Goal: Task Accomplishment & Management: Use online tool/utility

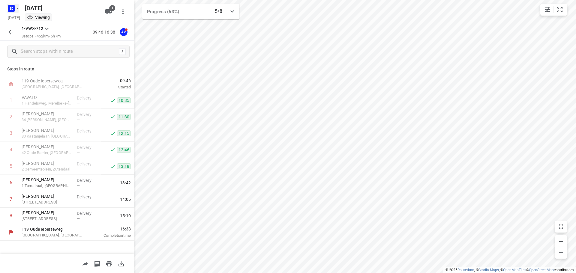
click at [14, 10] on rect "button" at bounding box center [11, 8] width 7 height 7
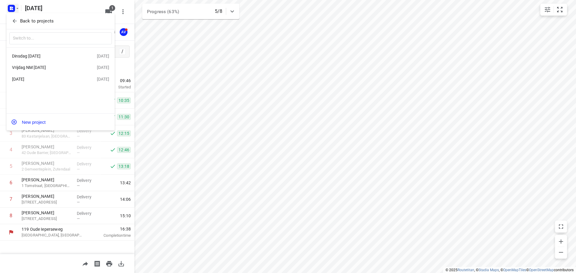
click at [63, 55] on div "Dinsdag [DATE]" at bounding box center [46, 56] width 69 height 5
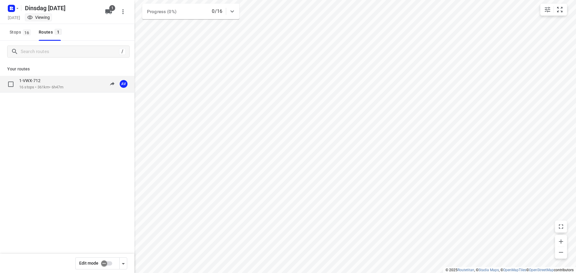
click at [67, 86] on div "1-VWX-712 16 stops • 361km • 6h47m 09:00-15:47 AV" at bounding box center [76, 84] width 115 height 12
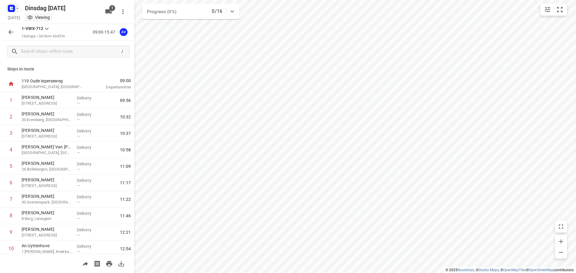
click at [16, 7] on icon "button" at bounding box center [17, 8] width 5 height 5
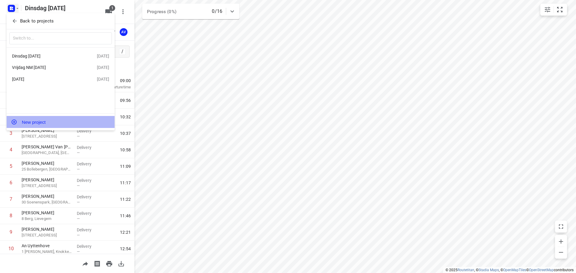
click at [56, 123] on button "New project" at bounding box center [61, 122] width 108 height 12
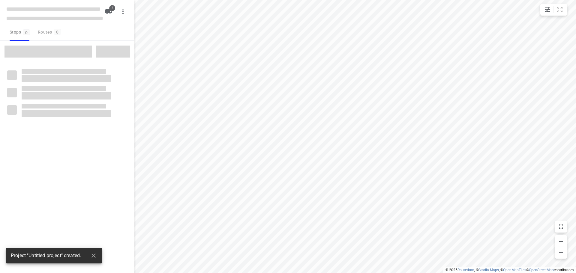
type input "distance"
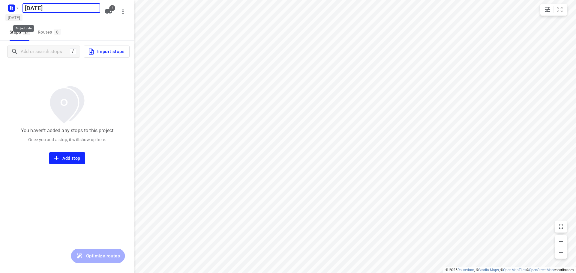
type input "[DATE]"
click at [22, 16] on h5 "[DATE]" at bounding box center [13, 17] width 17 height 7
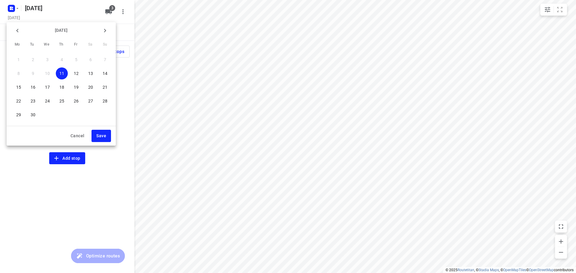
click at [46, 87] on p "17" at bounding box center [47, 87] width 5 height 6
click at [103, 134] on span "Save" at bounding box center [101, 135] width 10 height 7
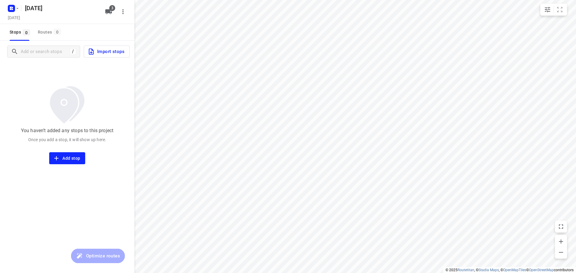
click at [109, 11] on icon "button" at bounding box center [108, 11] width 7 height 5
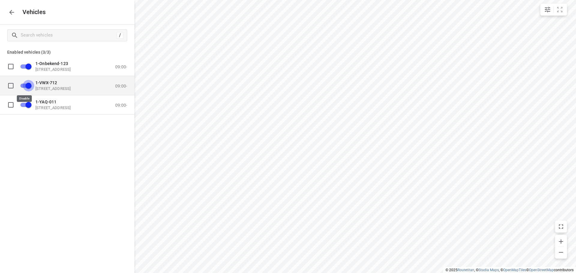
click at [23, 85] on input "grid" at bounding box center [28, 85] width 34 height 11
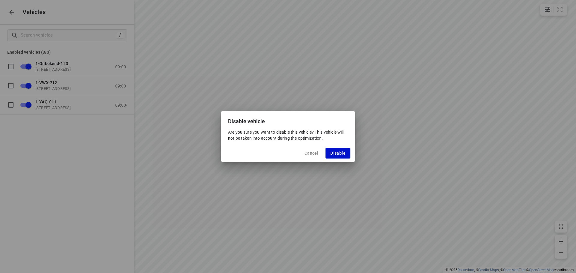
click at [333, 153] on span "Disable" at bounding box center [337, 153] width 15 height 5
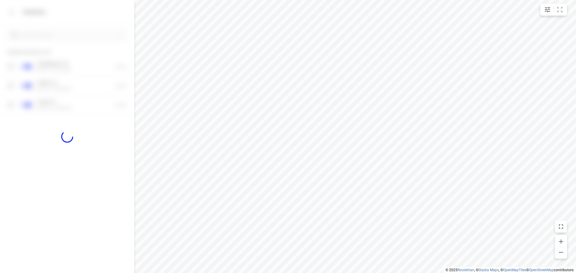
checkbox input "false"
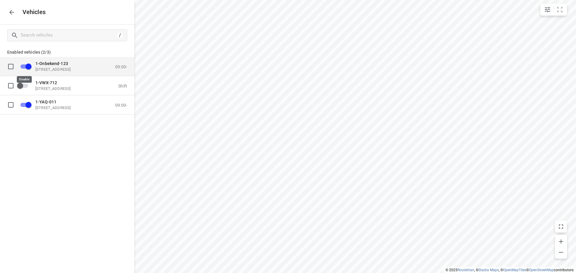
click at [24, 66] on input "grid" at bounding box center [28, 66] width 34 height 11
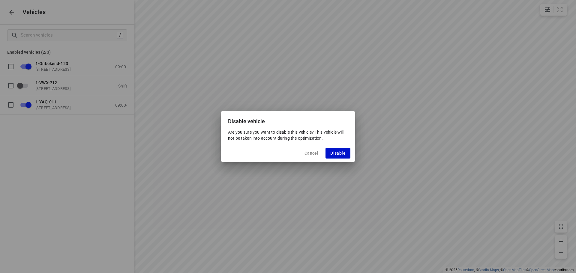
click at [346, 155] on button "Disable" at bounding box center [337, 153] width 25 height 11
checkbox input "false"
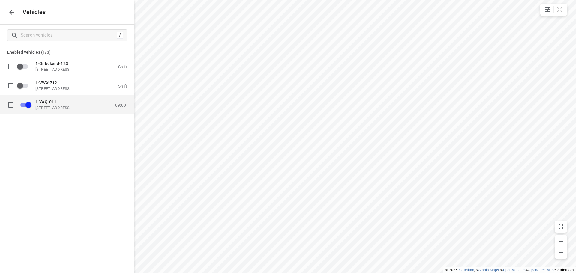
click at [64, 104] on p "1-YAQ-011" at bounding box center [65, 101] width 60 height 5
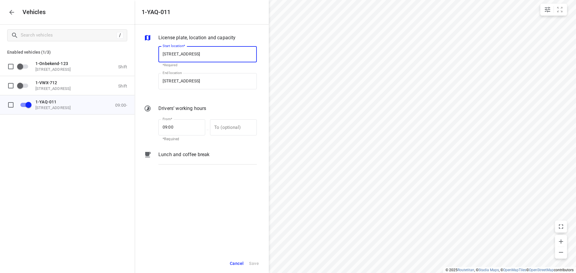
click at [203, 53] on input "[STREET_ADDRESS]" at bounding box center [207, 54] width 98 height 16
type input "[STREET_ADDRESS]"
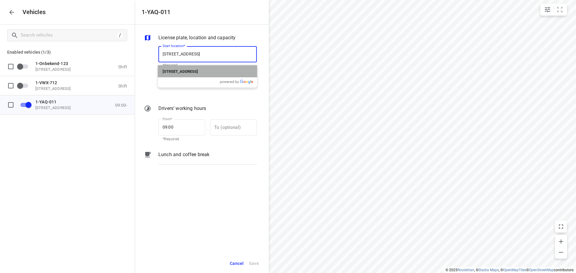
click at [198, 69] on p "[STREET_ADDRESS]" at bounding box center [180, 71] width 35 height 7
type input "[STREET_ADDRESS]"
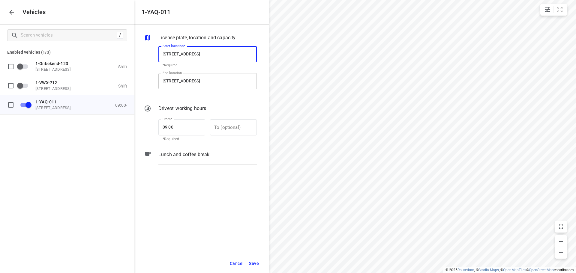
click at [203, 79] on input "[STREET_ADDRESS]" at bounding box center [207, 81] width 98 height 16
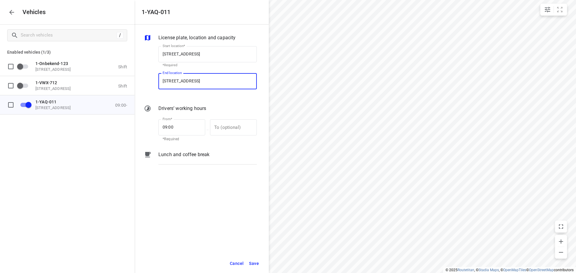
click at [203, 79] on input "[STREET_ADDRESS]" at bounding box center [207, 81] width 98 height 16
type input "[STREET_ADDRESS]"
click at [198, 98] on b "[STREET_ADDRESS]" at bounding box center [180, 98] width 35 height 4
type input "[STREET_ADDRESS]"
click at [256, 265] on span "Save" at bounding box center [254, 263] width 10 height 7
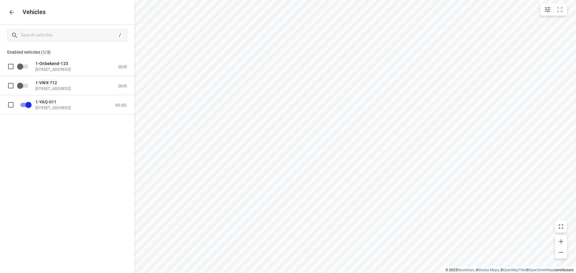
click at [15, 12] on icon "button" at bounding box center [11, 12] width 7 height 7
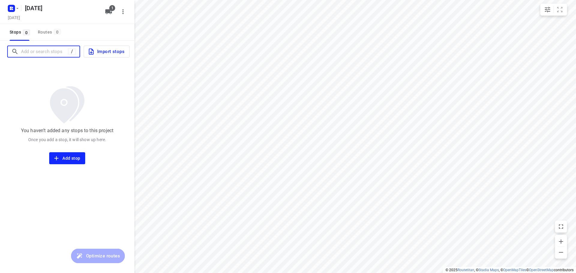
drag, startPoint x: 44, startPoint y: 54, endPoint x: 52, endPoint y: 50, distance: 8.5
click at [45, 53] on input "Add or search stops" at bounding box center [44, 51] width 47 height 9
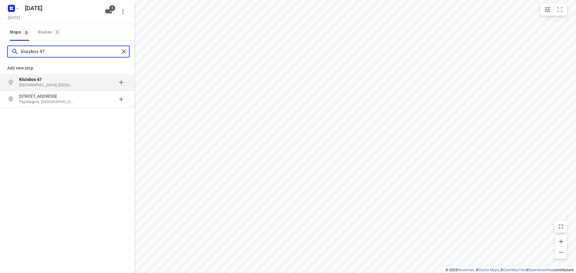
type input "kluisbos 47"
click at [58, 81] on p "Kluisbos 47" at bounding box center [46, 79] width 55 height 6
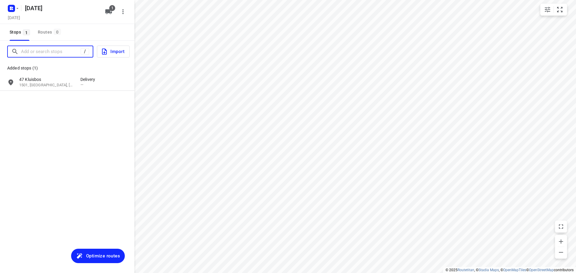
click at [51, 54] on input "Add or search stops" at bounding box center [51, 51] width 60 height 9
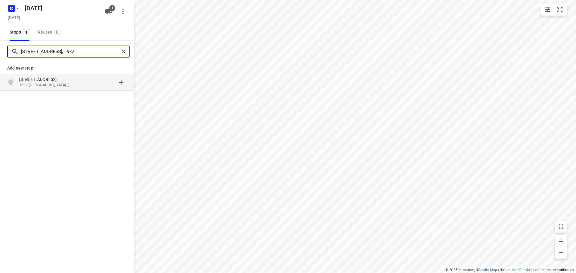
type input "[STREET_ADDRESS], 1982"
click at [56, 82] on p "[STREET_ADDRESS]" at bounding box center [46, 79] width 55 height 6
type input "guldentop 18"
click at [70, 84] on p "[GEOGRAPHIC_DATA], [GEOGRAPHIC_DATA]" at bounding box center [46, 85] width 55 height 6
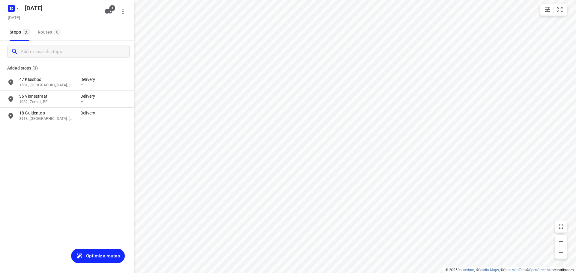
click at [110, 256] on span "Optimize routes" at bounding box center [103, 256] width 34 height 8
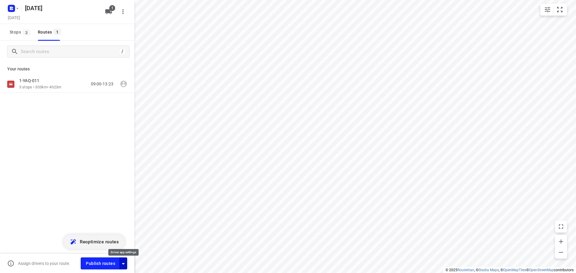
click at [124, 266] on icon "button" at bounding box center [123, 263] width 7 height 7
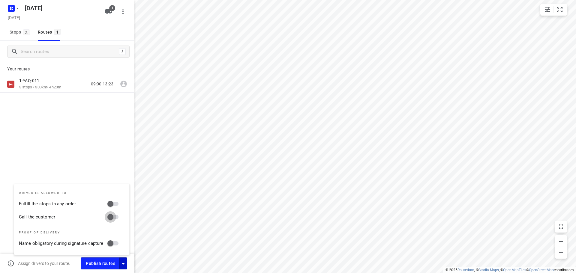
click at [113, 217] on input "Call the customer" at bounding box center [110, 216] width 34 height 11
checkbox input "true"
drag, startPoint x: 106, startPoint y: 165, endPoint x: 108, endPoint y: 135, distance: 30.3
click at [106, 163] on div "/ Your routes 1-YAQ-011 3 stops • 303km • 4h23m 09:00-13:23" at bounding box center [67, 165] width 134 height 249
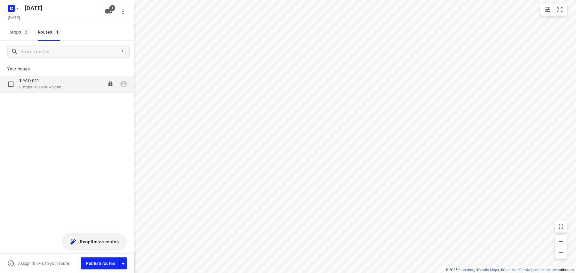
click at [124, 84] on icon "button" at bounding box center [123, 84] width 7 height 7
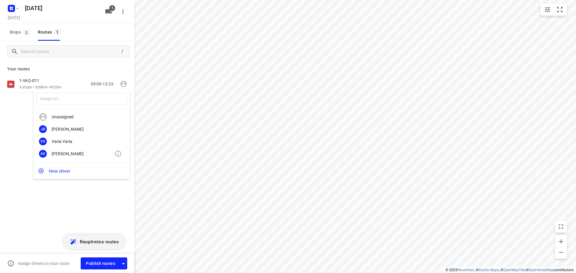
click at [82, 157] on div "AV [PERSON_NAME]" at bounding box center [82, 154] width 96 height 12
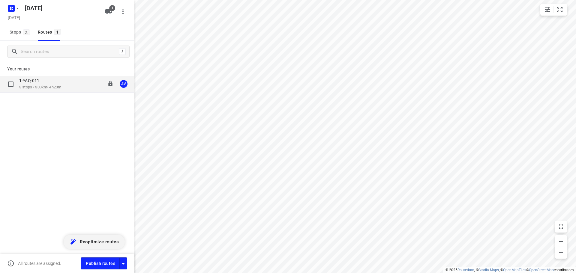
click at [68, 84] on div "1-YAQ-011 3 stops • 303km • 4h23m 09:00-13:23 AV" at bounding box center [76, 84] width 115 height 12
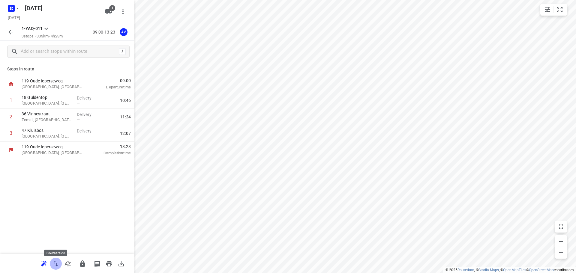
click at [56, 261] on icon "button" at bounding box center [55, 263] width 7 height 7
click at [62, 52] on input "text" at bounding box center [69, 51] width 96 height 9
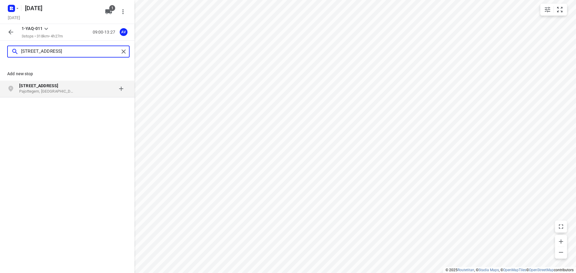
type input "[STREET_ADDRESS]"
click at [64, 89] on p "[STREET_ADDRESS]" at bounding box center [46, 86] width 55 height 6
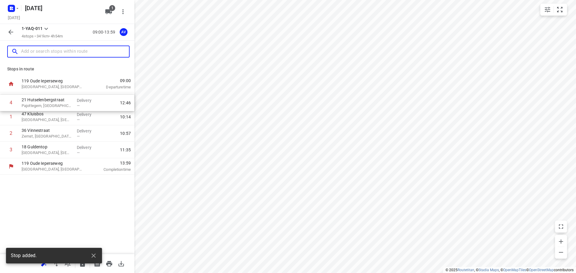
drag, startPoint x: 0, startPoint y: 150, endPoint x: 0, endPoint y: 98, distance: 52.2
click at [0, 98] on div "1 47 Kluisbos Halle, [GEOGRAPHIC_DATA] Delivery — 10:14 2 36 Vinnestraat [GEOGR…" at bounding box center [67, 125] width 134 height 66
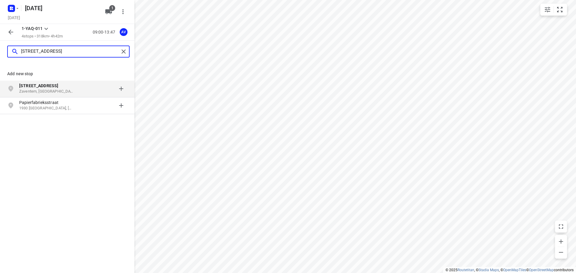
type input "[STREET_ADDRESS]"
click at [73, 90] on p "Zaventem, [GEOGRAPHIC_DATA]" at bounding box center [46, 92] width 55 height 6
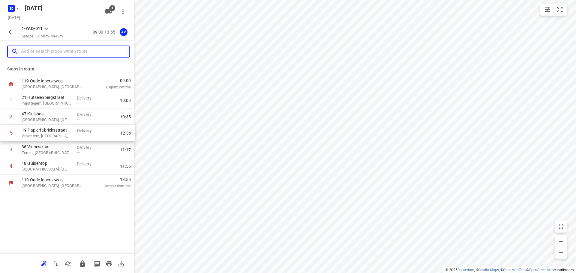
drag, startPoint x: 3, startPoint y: 167, endPoint x: 4, endPoint y: 131, distance: 35.4
click at [4, 131] on div "1 21 Hutselenbergstraat Pajottegem, [GEOGRAPHIC_DATA] Delivery — 10:08 2 47 Klu…" at bounding box center [67, 133] width 134 height 82
drag, startPoint x: 3, startPoint y: 134, endPoint x: 4, endPoint y: 165, distance: 31.5
click at [4, 167] on div "1 21 Hutselenbergstraat Pajottegem, [GEOGRAPHIC_DATA] Delivery — 10:08 2 47 [GE…" at bounding box center [67, 133] width 134 height 82
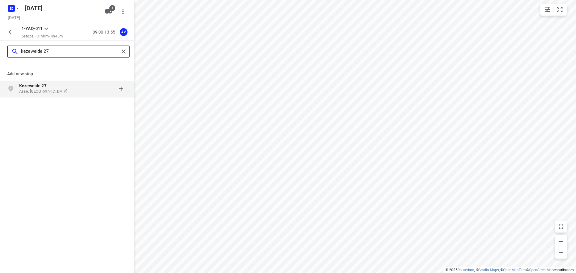
type input "kezeweide 27"
click at [67, 90] on p "Asse, [GEOGRAPHIC_DATA]" at bounding box center [46, 92] width 55 height 6
type input "[PERSON_NAME] 13"
click at [79, 87] on p "[PERSON_NAME] 13" at bounding box center [49, 86] width 61 height 6
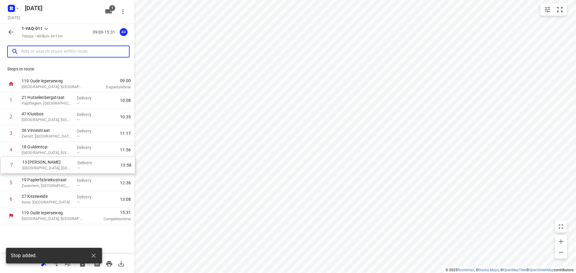
drag, startPoint x: 3, startPoint y: 202, endPoint x: 4, endPoint y: 165, distance: 37.2
click at [4, 165] on div "1 21 Hutselenbergstraat Pajottegem, [GEOGRAPHIC_DATA] Delivery — 10:08 2 47 Klu…" at bounding box center [67, 149] width 134 height 115
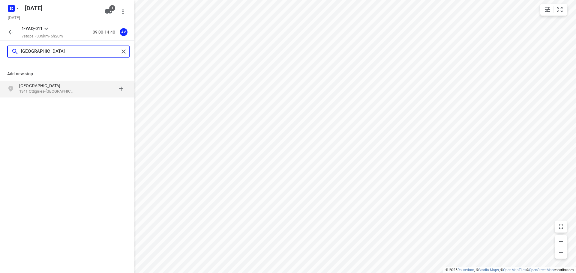
type input "[GEOGRAPHIC_DATA]"
click at [73, 88] on p "[GEOGRAPHIC_DATA]" at bounding box center [46, 86] width 55 height 6
type input "itterbeekselaan 217"
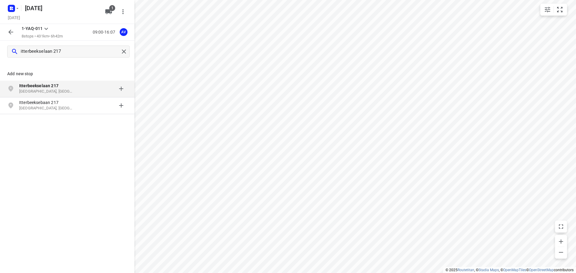
click at [73, 90] on p "[GEOGRAPHIC_DATA], [GEOGRAPHIC_DATA]" at bounding box center [46, 92] width 55 height 6
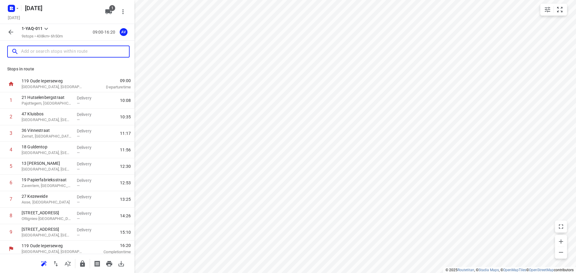
click at [54, 51] on input "text" at bounding box center [75, 51] width 108 height 9
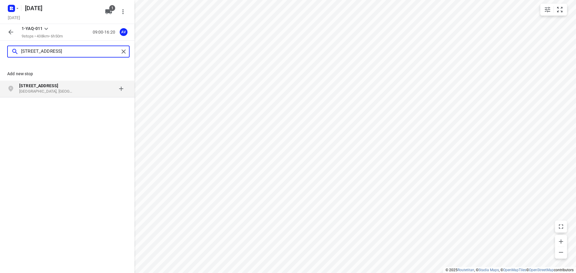
type input "[STREET_ADDRESS]"
click at [58, 88] on b "[STREET_ADDRESS]" at bounding box center [38, 85] width 39 height 5
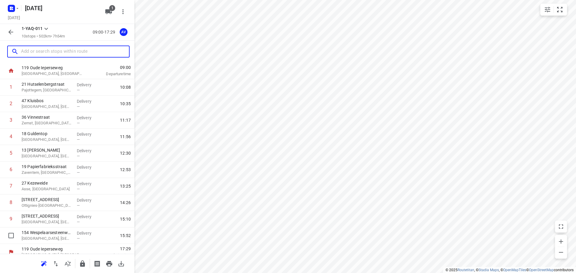
scroll to position [20, 0]
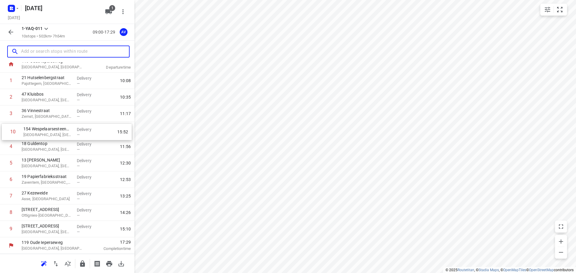
drag, startPoint x: 4, startPoint y: 231, endPoint x: 6, endPoint y: 132, distance: 99.0
click at [6, 132] on div "1 21 Hutselenbergstraat Pajottegem, [GEOGRAPHIC_DATA] Delivery — 10:08 2 47 Klu…" at bounding box center [67, 155] width 134 height 165
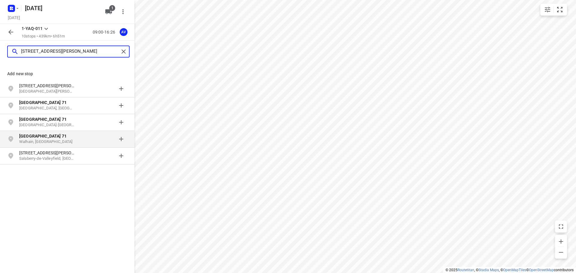
type input "[STREET_ADDRESS][PERSON_NAME]"
click at [59, 139] on b "[GEOGRAPHIC_DATA] 71" at bounding box center [42, 136] width 47 height 5
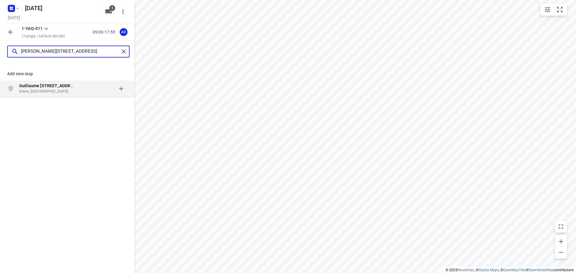
type input "[PERSON_NAME][STREET_ADDRESS]"
click at [61, 89] on p "Evere, [GEOGRAPHIC_DATA]" at bounding box center [46, 92] width 55 height 6
type input "[STREET_ADDRESS]"
click at [76, 88] on p "[GEOGRAPHIC_DATA] Ternel 25" at bounding box center [49, 86] width 61 height 6
type input "[STREET_ADDRESS]"
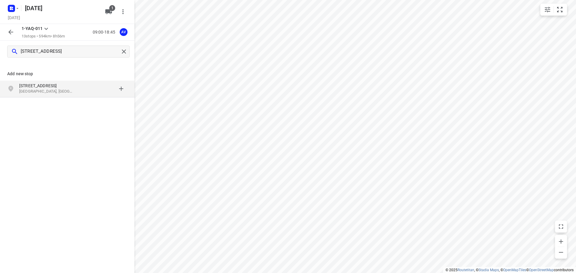
click at [73, 88] on p "[STREET_ADDRESS]" at bounding box center [46, 86] width 55 height 6
type input "[STREET_ADDRESS]"
click at [64, 91] on p "[PERSON_NAME], [GEOGRAPHIC_DATA]" at bounding box center [46, 92] width 55 height 6
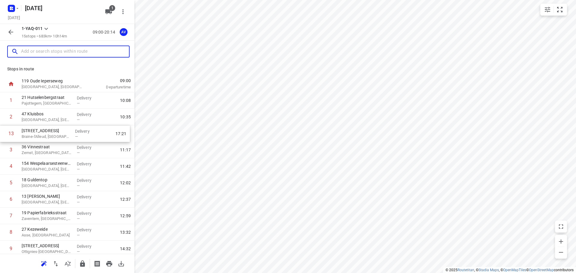
drag, startPoint x: 4, startPoint y: 197, endPoint x: 19, endPoint y: 141, distance: 58.9
click at [4, 133] on div "1 21 Hutselenbergstraat Pajottegem, [GEOGRAPHIC_DATA] Delivery — 10:08 2 47 Klu…" at bounding box center [67, 215] width 134 height 247
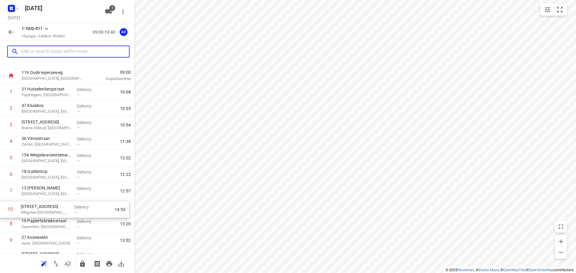
scroll to position [11, 0]
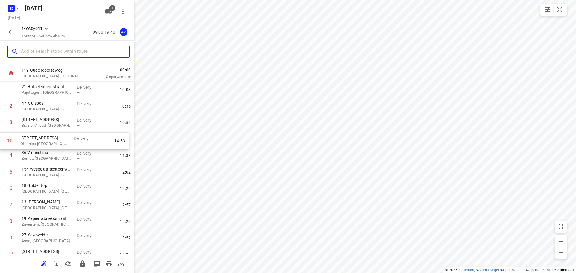
drag, startPoint x: 3, startPoint y: 249, endPoint x: 2, endPoint y: 138, distance: 110.7
click at [2, 138] on div "1 21 Hutselenbergstraat Pajottegem, [GEOGRAPHIC_DATA] Delivery — 10:08 2 47 Klu…" at bounding box center [67, 205] width 134 height 247
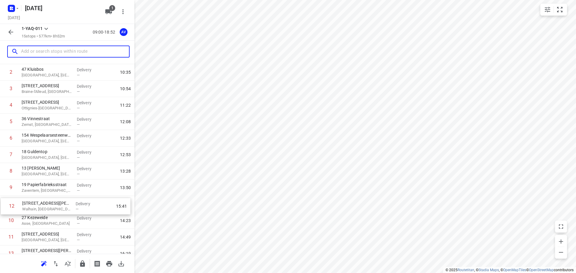
scroll to position [46, 0]
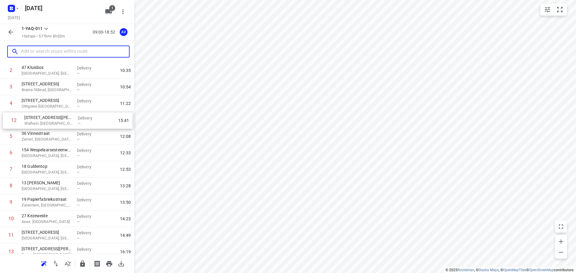
drag, startPoint x: 2, startPoint y: 242, endPoint x: 5, endPoint y: 120, distance: 122.1
click at [5, 120] on div "1 21 Hutselenbergstraat Pajottegem, [GEOGRAPHIC_DATA] Delivery — 10:08 2 [GEOGR…" at bounding box center [67, 169] width 134 height 247
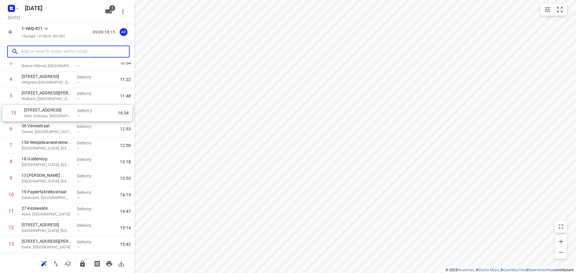
scroll to position [70, 0]
drag, startPoint x: 3, startPoint y: 230, endPoint x: 5, endPoint y: 114, distance: 116.4
click at [5, 114] on div "1 21 Hutselenbergstraat Pajottegem, [GEOGRAPHIC_DATA] Delivery — 10:08 2 47 Klu…" at bounding box center [67, 145] width 134 height 247
drag, startPoint x: 3, startPoint y: 233, endPoint x: 6, endPoint y: 117, distance: 115.5
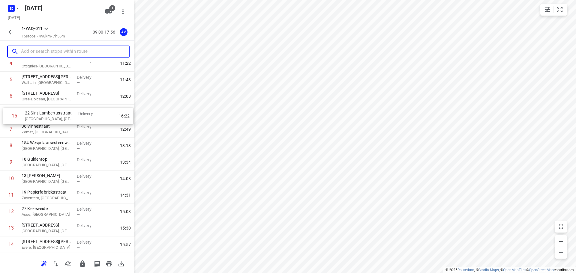
click at [6, 117] on div "1 21 Hutselenbergstraat Pajottegem, [GEOGRAPHIC_DATA] Delivery — 10:08 2 [GEOGR…" at bounding box center [67, 129] width 134 height 247
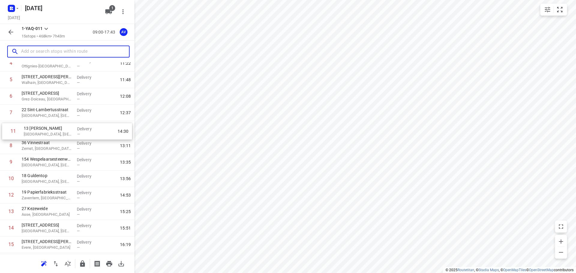
drag, startPoint x: 2, startPoint y: 180, endPoint x: 4, endPoint y: 130, distance: 49.8
click at [4, 130] on div "1 21 Hutselenbergstraat Pajottegem, [GEOGRAPHIC_DATA] Delivery — 10:08 2 [GEOGR…" at bounding box center [67, 129] width 134 height 247
drag, startPoint x: 2, startPoint y: 179, endPoint x: 3, endPoint y: 144, distance: 34.8
click at [3, 144] on div "1 21 Hutselenbergstraat Pajottegem, [GEOGRAPHIC_DATA] Delivery — 10:08 2 [GEOGR…" at bounding box center [67, 129] width 134 height 247
drag, startPoint x: 2, startPoint y: 180, endPoint x: 2, endPoint y: 160, distance: 19.8
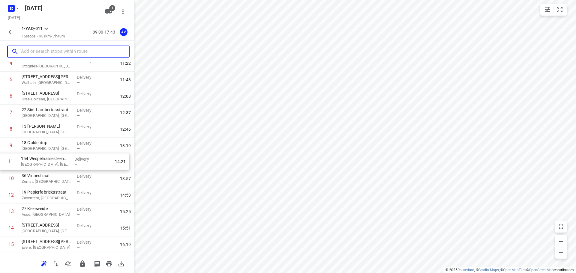
click at [1, 160] on div "1 21 Hutselenbergstraat Pajottegem, [GEOGRAPHIC_DATA] Delivery — 10:08 2 [GEOGR…" at bounding box center [67, 129] width 134 height 247
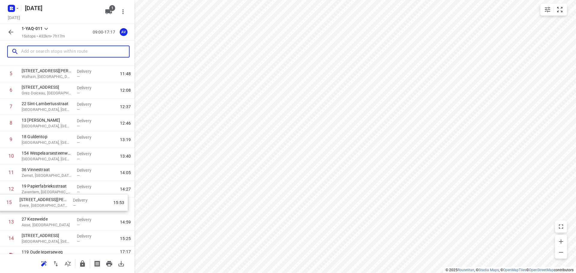
scroll to position [93, 0]
drag, startPoint x: 2, startPoint y: 246, endPoint x: 0, endPoint y: 204, distance: 42.0
click at [0, 204] on div "1 21 Hutselenbergstraat Pajottegem, [GEOGRAPHIC_DATA] Delivery — 10:08 2 [GEOGR…" at bounding box center [67, 122] width 134 height 247
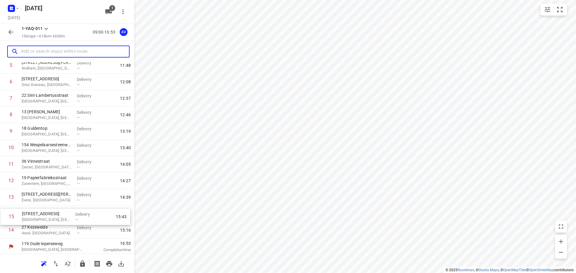
scroll to position [102, 0]
drag, startPoint x: 2, startPoint y: 240, endPoint x: 3, endPoint y: 212, distance: 28.2
click at [3, 212] on div "1 21 Hutselenbergstraat Pajottegem, [GEOGRAPHIC_DATA] Delivery — 10:08 2 [GEOGR…" at bounding box center [67, 113] width 134 height 247
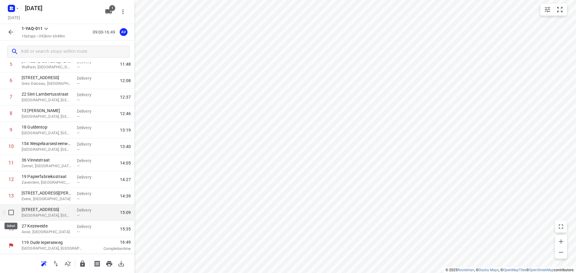
click at [10, 214] on input "checkbox" at bounding box center [11, 213] width 12 height 12
checkbox input "true"
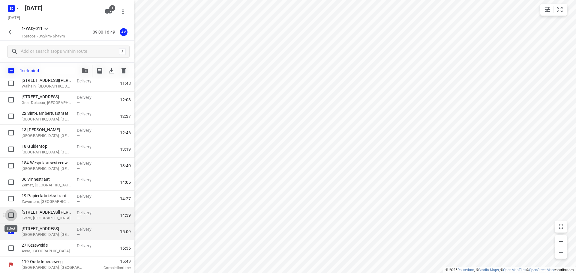
click at [11, 215] on input "checkbox" at bounding box center [11, 215] width 12 height 12
checkbox input "true"
click at [12, 199] on input "checkbox" at bounding box center [11, 199] width 12 height 12
checkbox input "true"
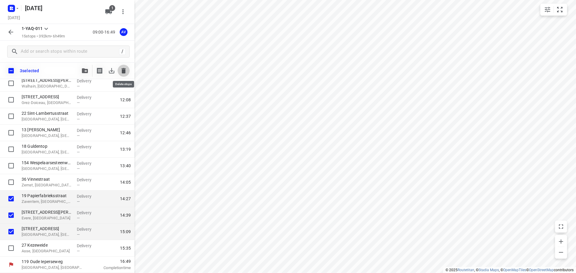
click at [123, 72] on icon "button" at bounding box center [123, 70] width 4 height 5
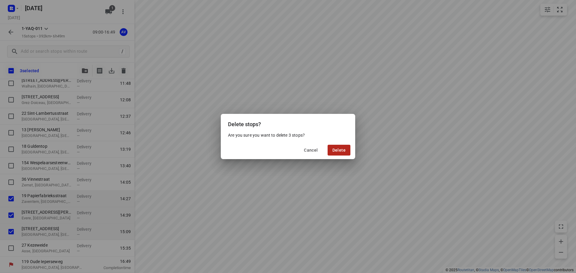
click at [339, 149] on span "Delete" at bounding box center [338, 150] width 13 height 5
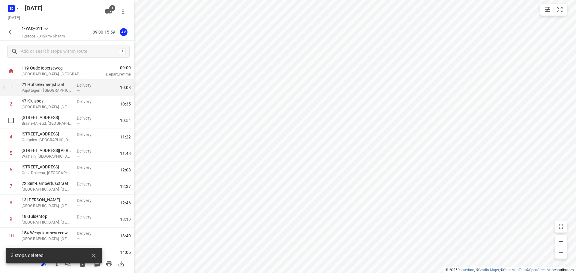
scroll to position [0, 0]
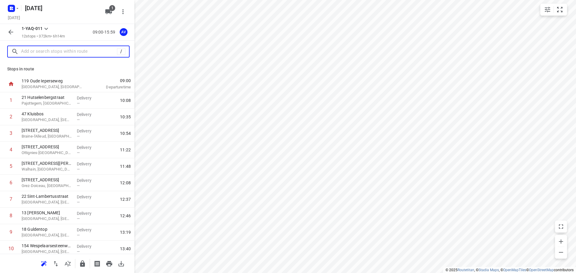
click at [70, 52] on input "text" at bounding box center [69, 51] width 96 height 9
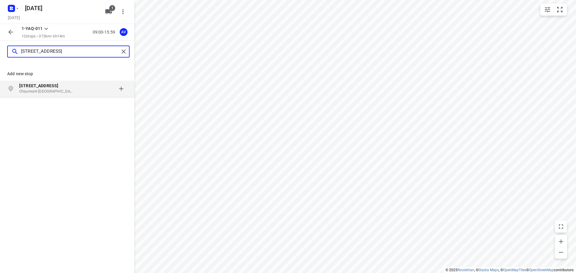
type input "[STREET_ADDRESS]"
click at [68, 94] on p "Chaumont-[GEOGRAPHIC_DATA], [GEOGRAPHIC_DATA]" at bounding box center [46, 92] width 55 height 6
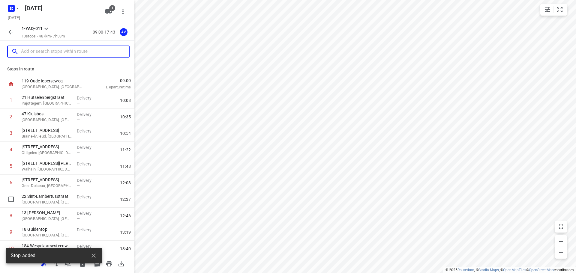
scroll to position [69, 0]
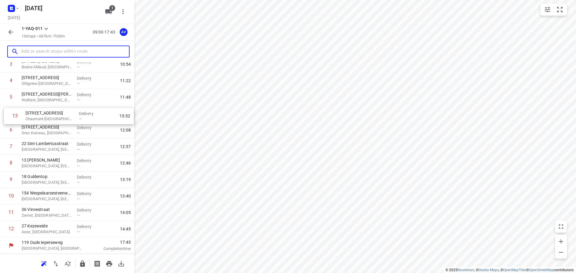
drag, startPoint x: 1, startPoint y: 231, endPoint x: 5, endPoint y: 116, distance: 114.9
click at [5, 116] on div "1 21 Hutselenbergstraat Pajottegem, [GEOGRAPHIC_DATA] Delivery — 10:08 2 [GEOGR…" at bounding box center [67, 130] width 134 height 214
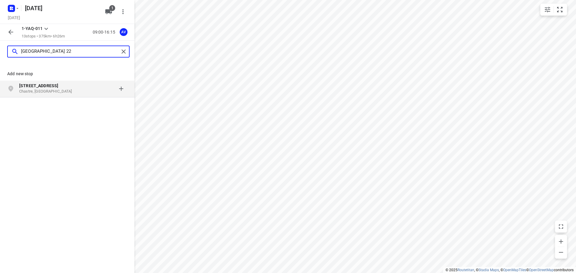
type input "[GEOGRAPHIC_DATA] 22"
click at [70, 90] on p "Chastre, [GEOGRAPHIC_DATA]" at bounding box center [46, 92] width 55 height 6
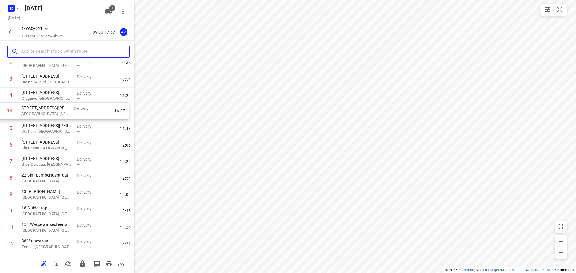
scroll to position [53, 0]
drag, startPoint x: 4, startPoint y: 230, endPoint x: 56, endPoint y: 118, distance: 123.3
click at [3, 114] on div "1 21 Hutselenbergstraat Pajottegem, [GEOGRAPHIC_DATA] Delivery — 10:08 2 47 Klu…" at bounding box center [67, 155] width 134 height 231
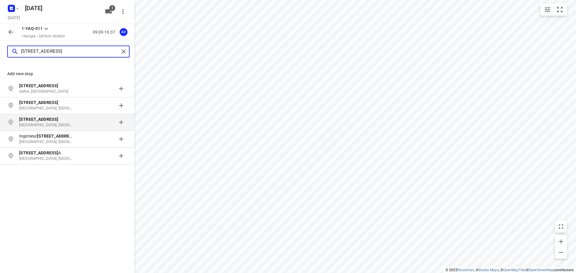
type input "[STREET_ADDRESS]"
click at [75, 123] on div "[STREET_ADDRESS]" at bounding box center [49, 122] width 61 height 12
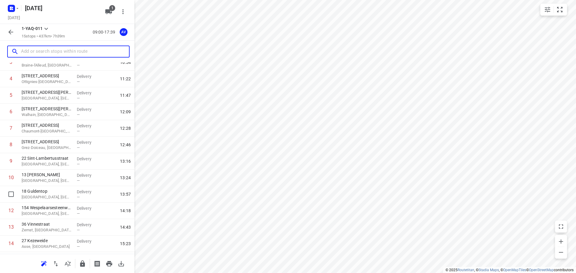
scroll to position [102, 0]
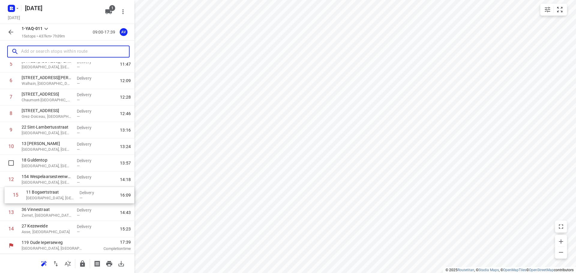
drag, startPoint x: 3, startPoint y: 233, endPoint x: 5, endPoint y: 197, distance: 36.4
click at [5, 197] on div "1 21 Hutselenbergstraat Pajottegem, [GEOGRAPHIC_DATA] Delivery — 10:08 2 47 Klu…" at bounding box center [67, 113] width 134 height 247
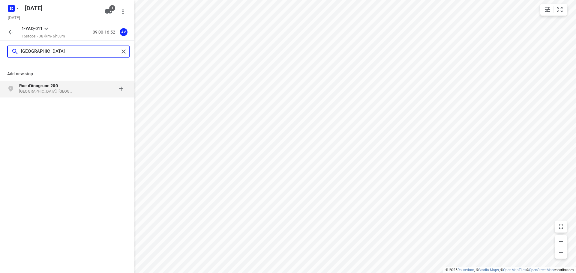
type input "[GEOGRAPHIC_DATA]"
click at [59, 92] on p "[GEOGRAPHIC_DATA], [GEOGRAPHIC_DATA]" at bounding box center [46, 92] width 55 height 6
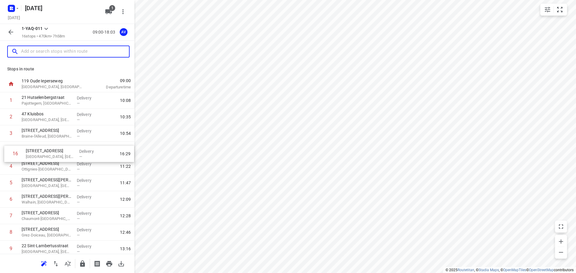
drag, startPoint x: 2, startPoint y: 231, endPoint x: 7, endPoint y: 154, distance: 77.5
click at [7, 154] on div "1 21 Hutselenbergstraat Pajottegem, [GEOGRAPHIC_DATA] Delivery — 10:08 2 47 Klu…" at bounding box center [67, 224] width 134 height 264
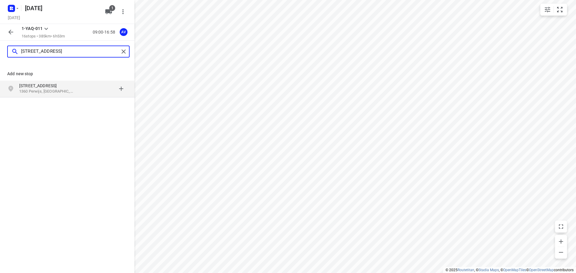
type input "[STREET_ADDRESS]"
click at [73, 91] on p "1360 Perwijs, [GEOGRAPHIC_DATA]" at bounding box center [46, 92] width 55 height 6
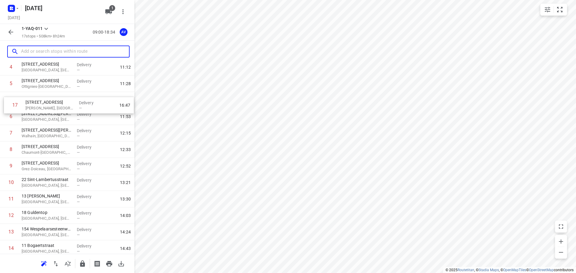
scroll to position [82, 0]
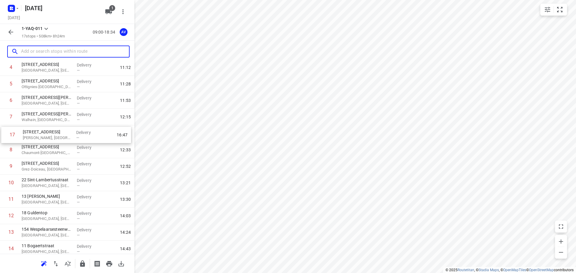
drag, startPoint x: 3, startPoint y: 231, endPoint x: 4, endPoint y: 136, distance: 95.7
click at [4, 136] on div "1 21 Hutselenbergstraat Pajottegem, [GEOGRAPHIC_DATA] Delivery — 10:08 2 [GEOGR…" at bounding box center [67, 150] width 134 height 280
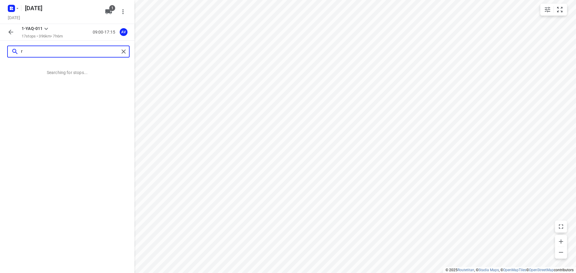
scroll to position [0, 0]
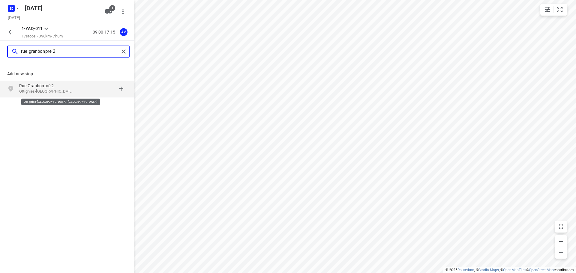
type input "rue granbonpre 2"
click at [66, 90] on p "Ottignies-[GEOGRAPHIC_DATA], [GEOGRAPHIC_DATA]" at bounding box center [46, 92] width 55 height 6
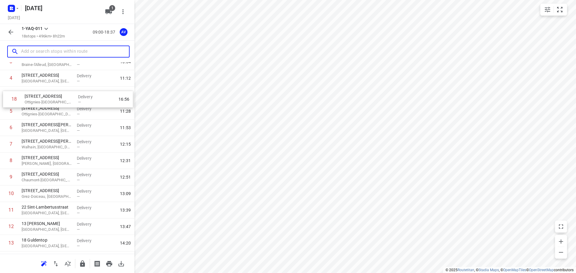
scroll to position [70, 0]
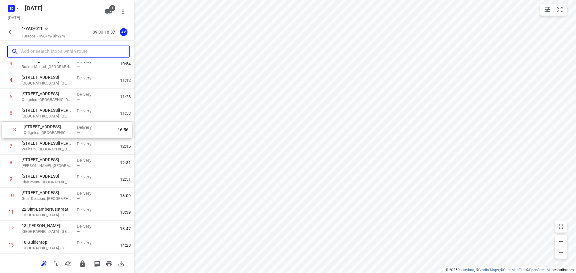
drag, startPoint x: 4, startPoint y: 230, endPoint x: 6, endPoint y: 129, distance: 101.4
click at [6, 129] on div "1 21 Hutselenbergstraat Pajottegem, [GEOGRAPHIC_DATA] Delivery — 10:08 2 [GEOGR…" at bounding box center [67, 171] width 134 height 297
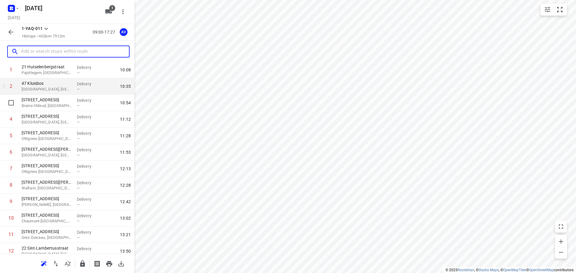
scroll to position [0, 0]
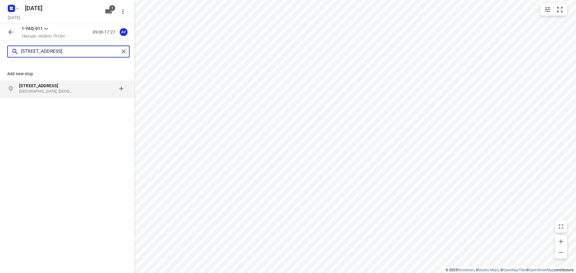
type input "[STREET_ADDRESS]"
click at [79, 89] on div "[STREET_ADDRESS]" at bounding box center [49, 89] width 61 height 12
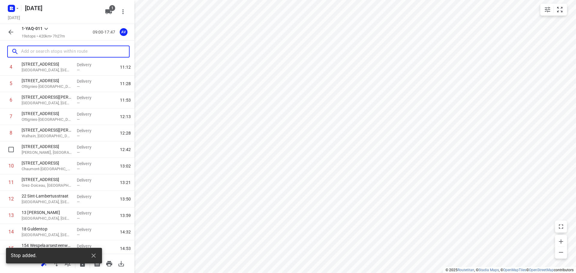
scroll to position [168, 0]
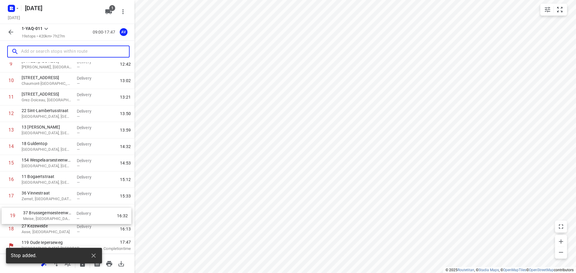
drag, startPoint x: 1, startPoint y: 230, endPoint x: 3, endPoint y: 213, distance: 16.9
click at [3, 213] on div "1 21 Hutselenbergstraat Pajottegem, [GEOGRAPHIC_DATA] Delivery — 10:08 2 [GEOGR…" at bounding box center [67, 80] width 134 height 313
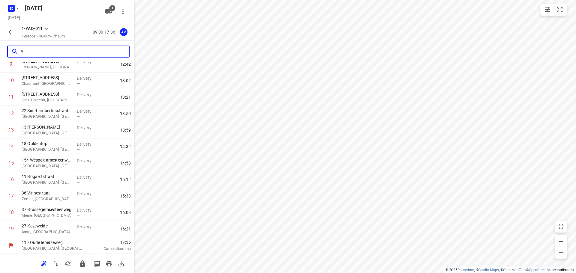
scroll to position [0, 0]
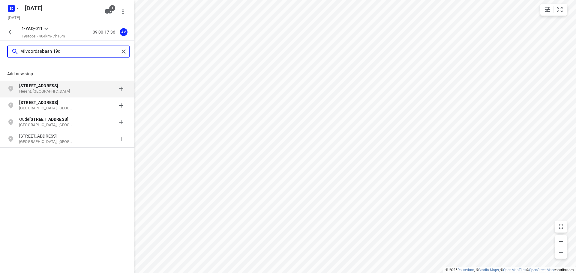
type input "vilvoordsebaan 19c"
click at [66, 88] on p "[STREET_ADDRESS]" at bounding box center [46, 86] width 55 height 6
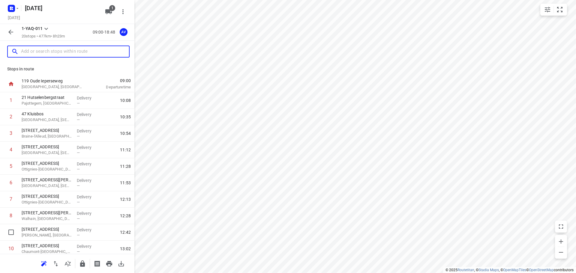
scroll to position [185, 0]
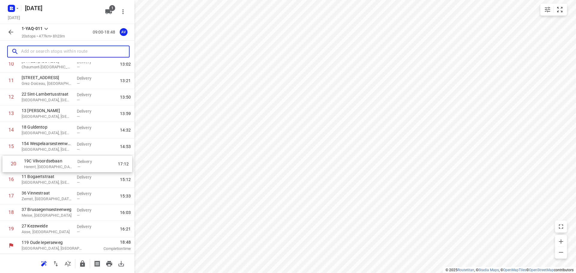
drag, startPoint x: 2, startPoint y: 232, endPoint x: 4, endPoint y: 166, distance: 66.6
click at [4, 166] on div "1 21 Hutselenbergstraat Pajottegem, [GEOGRAPHIC_DATA] Delivery — 10:08 2 [GEOGR…" at bounding box center [67, 73] width 134 height 330
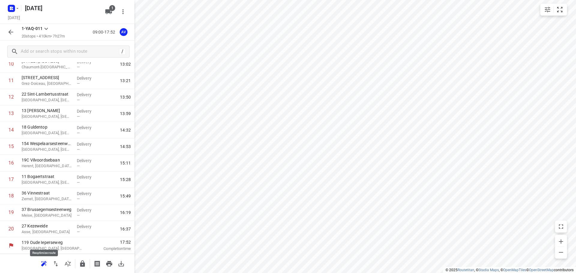
click at [44, 262] on icon "button" at bounding box center [43, 263] width 5 height 5
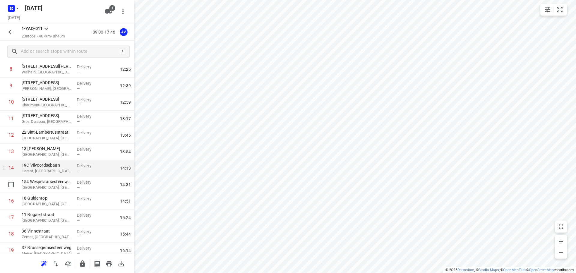
scroll to position [95, 0]
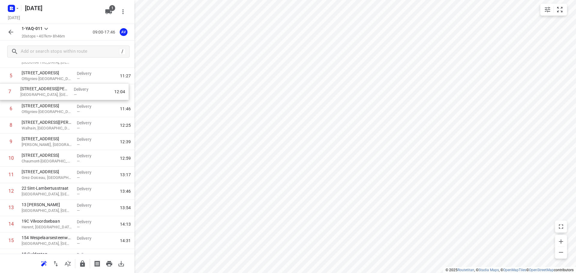
drag, startPoint x: 2, startPoint y: 105, endPoint x: 1, endPoint y: 90, distance: 14.7
click at [1, 90] on div "1 21 Hutselenbergstraat Pajottegem, [GEOGRAPHIC_DATA] Delivery — 10:08 2 [GEOGR…" at bounding box center [67, 167] width 134 height 330
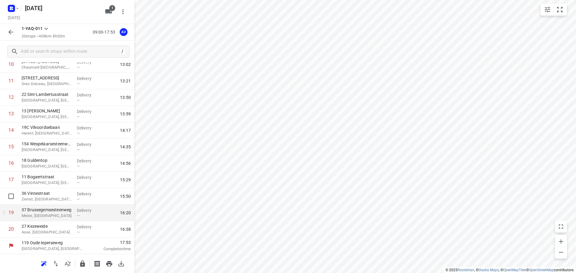
scroll to position [185, 0]
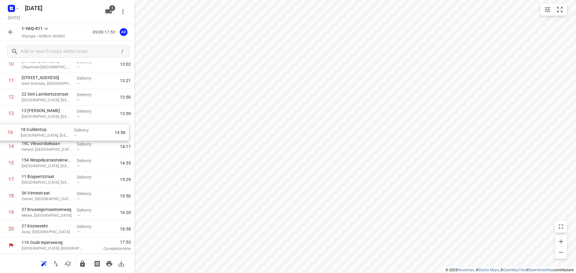
drag, startPoint x: 3, startPoint y: 163, endPoint x: 1, endPoint y: 131, distance: 32.4
click at [1, 131] on div "1 21 Hutselenbergstraat Pajottegem, [GEOGRAPHIC_DATA] Delivery — 10:08 2 [GEOGR…" at bounding box center [67, 73] width 134 height 330
drag, startPoint x: 3, startPoint y: 165, endPoint x: 2, endPoint y: 150, distance: 15.3
click at [2, 150] on div "1 21 Hutselenbergstraat Pajottegem, [GEOGRAPHIC_DATA] Delivery — 10:08 2 [GEOGR…" at bounding box center [67, 73] width 134 height 330
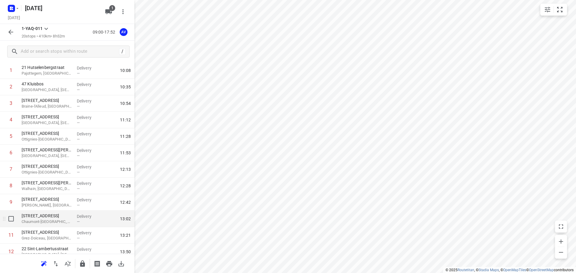
scroll to position [0, 0]
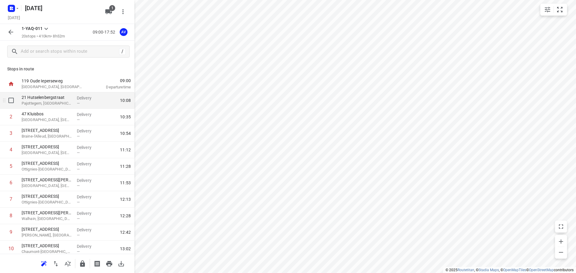
click at [53, 103] on p "Pajottegem, [GEOGRAPHIC_DATA]" at bounding box center [47, 103] width 50 height 6
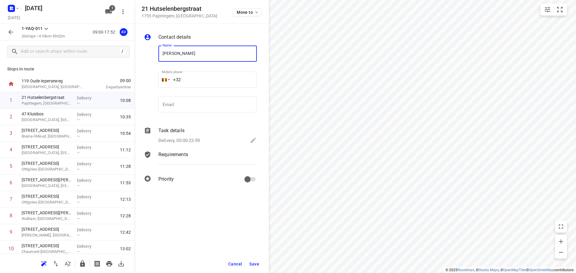
type input "[PERSON_NAME]"
click at [219, 77] on input "+32" at bounding box center [207, 80] width 98 height 16
type input "[PHONE_NUMBER]"
drag, startPoint x: 176, startPoint y: 139, endPoint x: 179, endPoint y: 139, distance: 3.0
click at [177, 139] on p "Delivery, 00:00-23:59" at bounding box center [178, 140] width 41 height 7
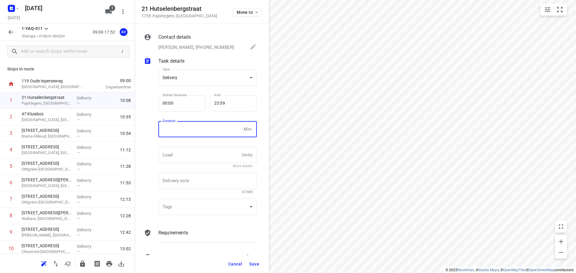
click at [187, 136] on input "number" at bounding box center [199, 129] width 83 height 16
type input "4"
type input "1"
click at [257, 266] on span "Save" at bounding box center [254, 264] width 10 height 5
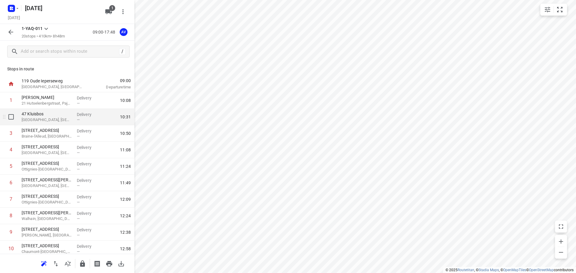
click at [55, 118] on p "[GEOGRAPHIC_DATA], [GEOGRAPHIC_DATA]" at bounding box center [47, 120] width 50 height 6
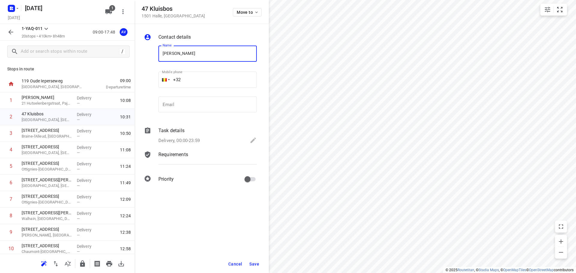
type input "[PERSON_NAME]"
click at [216, 82] on input "+32" at bounding box center [207, 80] width 98 height 16
type input "[PHONE_NUMBER]"
click at [185, 141] on p "Delivery, 00:00-23:59" at bounding box center [178, 140] width 41 height 7
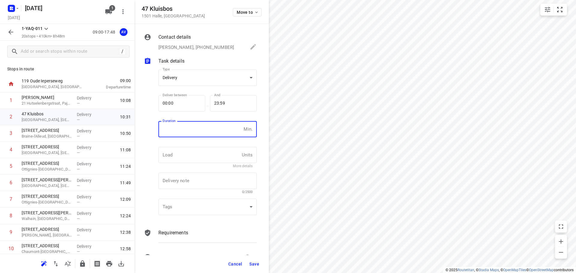
click at [189, 133] on input "number" at bounding box center [199, 129] width 83 height 16
type input "1"
click at [254, 264] on span "Save" at bounding box center [254, 264] width 10 height 5
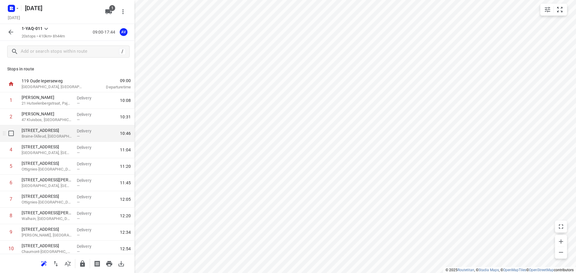
click at [62, 133] on p "[STREET_ADDRESS]" at bounding box center [47, 130] width 50 height 6
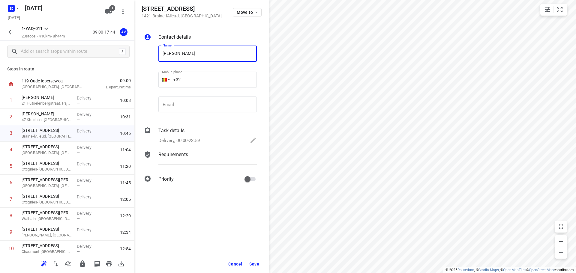
type input "[PERSON_NAME]"
click at [202, 81] on input "+32" at bounding box center [207, 80] width 98 height 16
type input "[PHONE_NUMBER]"
click at [201, 141] on div "Delivery, 00:00-23:59" at bounding box center [207, 141] width 98 height 8
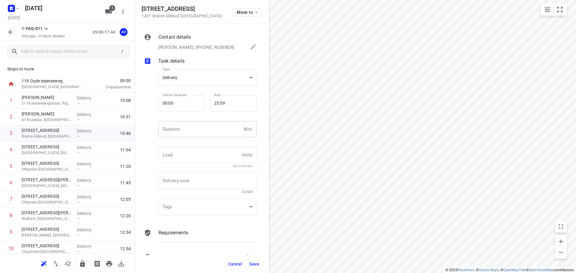
click at [202, 131] on input "number" at bounding box center [199, 129] width 83 height 16
type input "1"
click at [255, 263] on span "Save" at bounding box center [254, 264] width 10 height 5
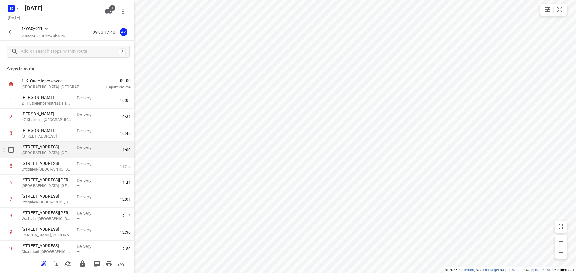
click at [60, 151] on p "[GEOGRAPHIC_DATA], [GEOGRAPHIC_DATA]" at bounding box center [47, 153] width 50 height 6
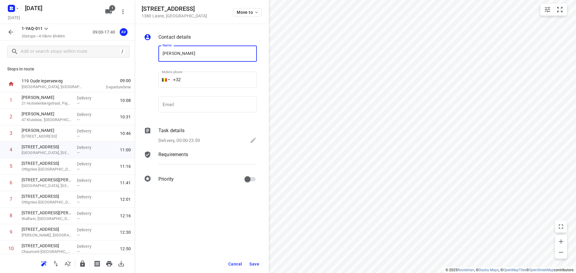
type input "[PERSON_NAME]"
drag, startPoint x: 201, startPoint y: 80, endPoint x: 211, endPoint y: 68, distance: 15.4
click at [202, 80] on input "+32" at bounding box center [207, 80] width 98 height 16
type input "[PHONE_NUMBER]"
drag, startPoint x: 187, startPoint y: 142, endPoint x: 192, endPoint y: 135, distance: 8.7
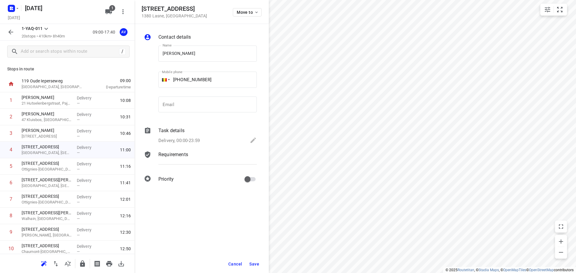
click at [188, 141] on p "Delivery, 00:00-23:59" at bounding box center [178, 140] width 41 height 7
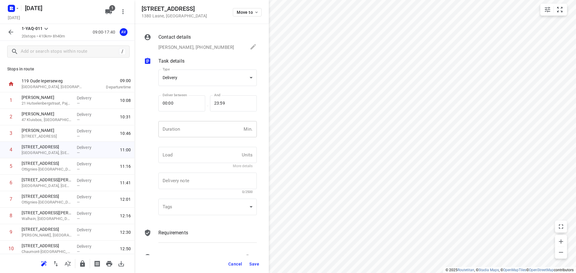
click at [194, 131] on input "number" at bounding box center [199, 129] width 83 height 16
type input "1"
click at [256, 264] on span "Save" at bounding box center [254, 264] width 10 height 5
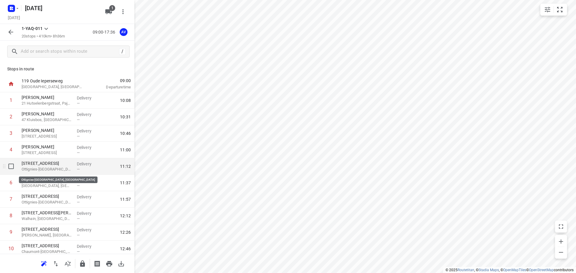
drag, startPoint x: 59, startPoint y: 170, endPoint x: 85, endPoint y: 142, distance: 38.0
click at [60, 169] on p "Ottignies-[GEOGRAPHIC_DATA], [GEOGRAPHIC_DATA]" at bounding box center [47, 169] width 50 height 6
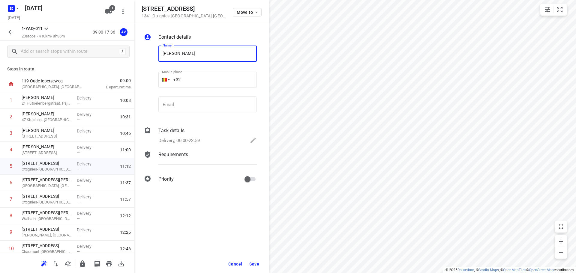
type input "[PERSON_NAME]"
click at [221, 82] on input "+32" at bounding box center [207, 80] width 98 height 16
type input "[PHONE_NUMBER]"
click at [194, 139] on p "Delivery, 00:00-23:59" at bounding box center [178, 140] width 41 height 7
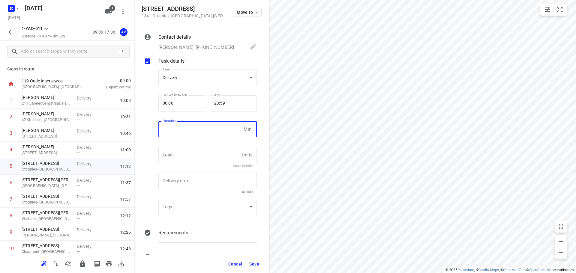
click at [197, 134] on input "number" at bounding box center [199, 129] width 83 height 16
type input "1"
click at [254, 264] on span "Save" at bounding box center [254, 264] width 10 height 5
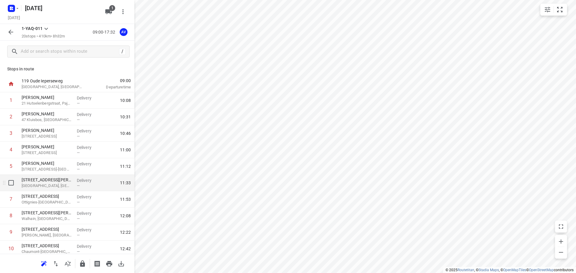
click at [62, 186] on p "[GEOGRAPHIC_DATA], [GEOGRAPHIC_DATA]" at bounding box center [47, 186] width 50 height 6
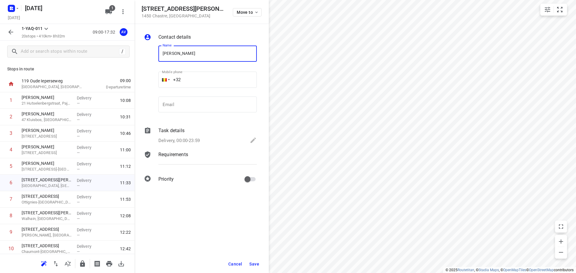
type input "[PERSON_NAME]"
click at [204, 78] on input "+32" at bounding box center [207, 80] width 98 height 16
type input "[PHONE_NUMBER]"
click at [199, 137] on div "Delivery, 00:00-23:59" at bounding box center [207, 141] width 98 height 8
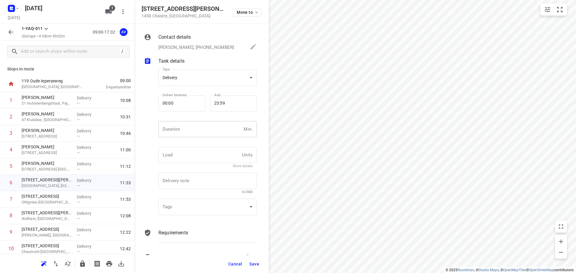
click at [202, 130] on input "number" at bounding box center [199, 129] width 83 height 16
type input "1"
click at [254, 262] on span "Save" at bounding box center [254, 264] width 10 height 5
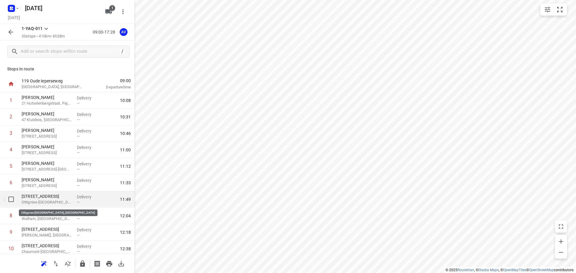
click at [63, 201] on p "Ottignies-[GEOGRAPHIC_DATA], [GEOGRAPHIC_DATA]" at bounding box center [47, 202] width 50 height 6
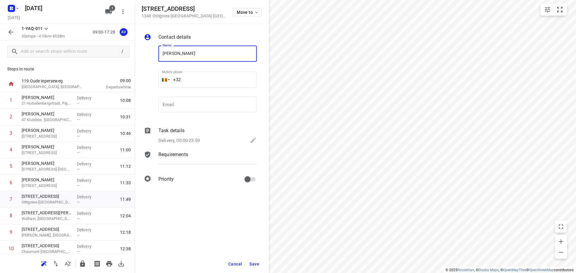
type input "[PERSON_NAME]"
click at [220, 76] on input "+32" at bounding box center [207, 80] width 98 height 16
type input "[PHONE_NUMBER]"
click at [199, 139] on p "Delivery, 00:00-23:59" at bounding box center [178, 140] width 41 height 7
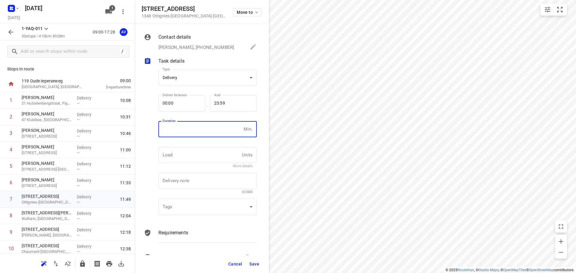
click at [200, 129] on input "number" at bounding box center [199, 129] width 83 height 16
type input "1"
click at [256, 264] on span "Save" at bounding box center [254, 264] width 10 height 5
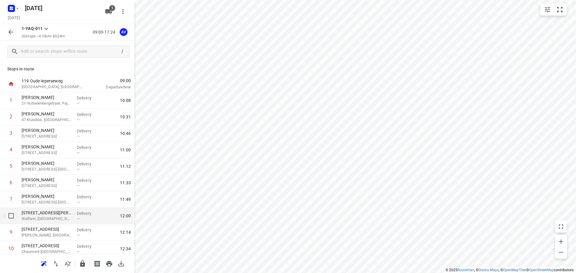
click at [62, 220] on p "Walhain, [GEOGRAPHIC_DATA]" at bounding box center [47, 219] width 50 height 6
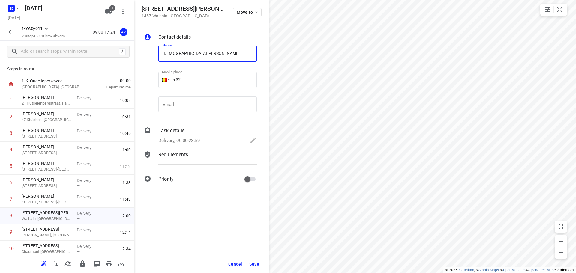
type input "[DEMOGRAPHIC_DATA][PERSON_NAME]"
click at [197, 80] on input "+32" at bounding box center [207, 80] width 98 height 16
type input "[PHONE_NUMBER]"
click at [194, 140] on p "Delivery, 00:00-23:59" at bounding box center [178, 140] width 41 height 7
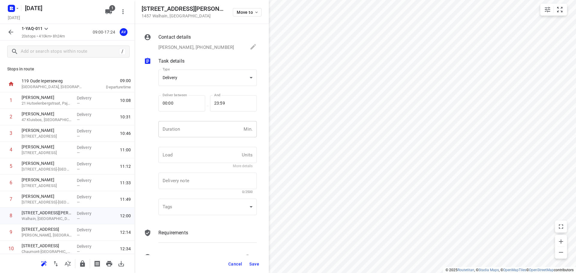
click at [199, 131] on input "number" at bounding box center [199, 129] width 83 height 16
type input "1"
click at [256, 265] on span "Save" at bounding box center [254, 264] width 10 height 5
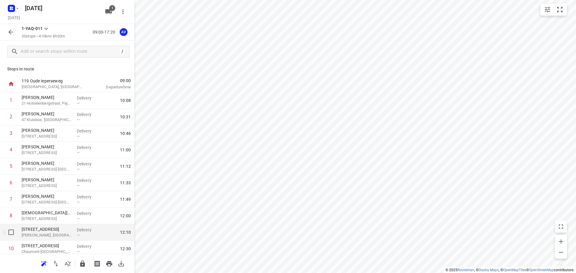
click at [52, 234] on p "[PERSON_NAME], [GEOGRAPHIC_DATA]" at bounding box center [47, 235] width 50 height 6
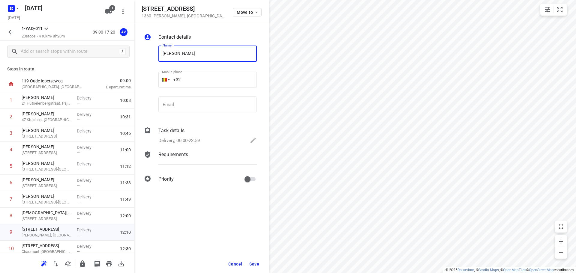
type input "[PERSON_NAME]"
click at [198, 73] on input "+32" at bounding box center [207, 80] width 98 height 16
type input "[PHONE_NUMBER]"
click at [195, 139] on p "Delivery, 00:00-23:59" at bounding box center [178, 140] width 41 height 7
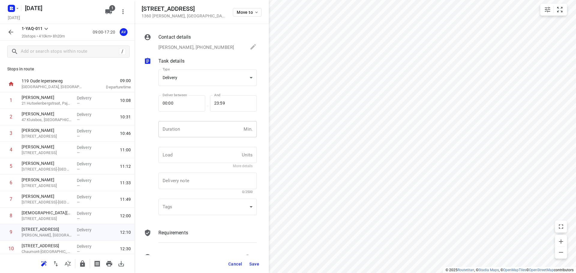
click at [197, 135] on input "number" at bounding box center [199, 129] width 83 height 16
type input "1"
click at [256, 264] on span "Save" at bounding box center [254, 264] width 10 height 5
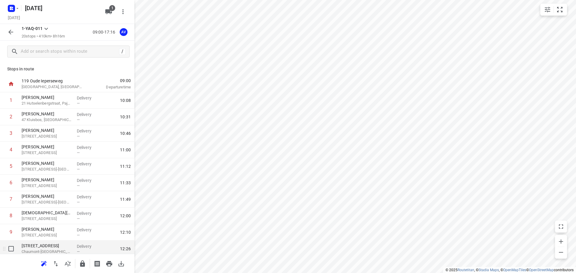
click at [56, 248] on p "[STREET_ADDRESS]" at bounding box center [47, 246] width 50 height 6
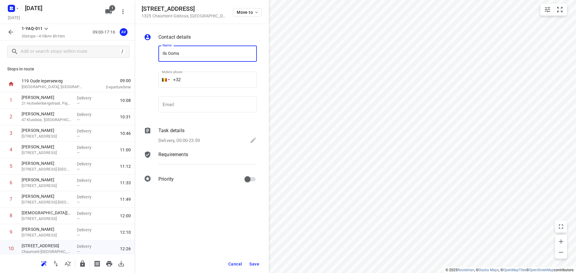
type input "Ils Ooms"
click at [211, 78] on input "+32" at bounding box center [207, 80] width 98 height 16
type input "[PHONE_NUMBER]"
drag, startPoint x: 196, startPoint y: 139, endPoint x: 199, endPoint y: 136, distance: 3.6
click at [197, 139] on p "Delivery, 00:00-23:59" at bounding box center [178, 140] width 41 height 7
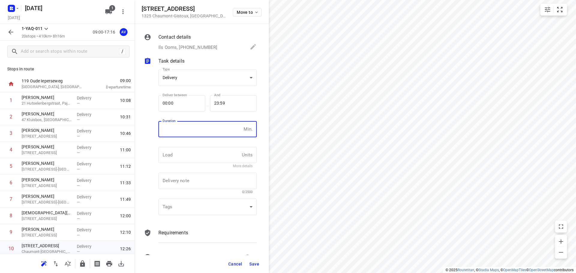
drag, startPoint x: 200, startPoint y: 135, endPoint x: 201, endPoint y: 131, distance: 3.4
click at [200, 134] on input "number" at bounding box center [199, 129] width 83 height 16
type input "1"
click at [256, 266] on span "Save" at bounding box center [254, 264] width 10 height 5
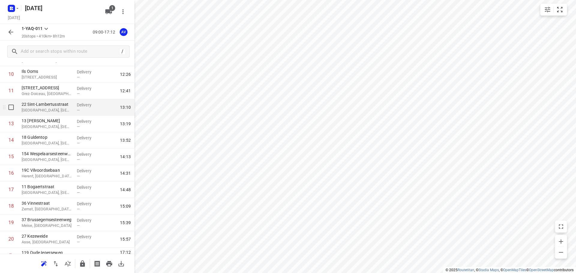
scroll to position [185, 0]
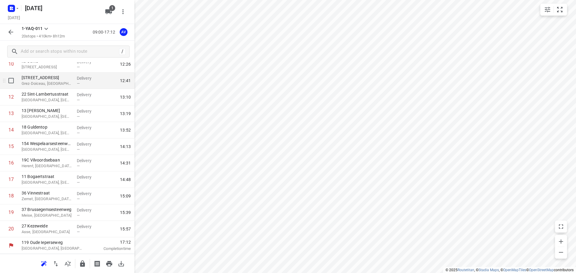
click at [58, 82] on p "Grez-Doiceau, [GEOGRAPHIC_DATA]" at bounding box center [47, 84] width 50 height 6
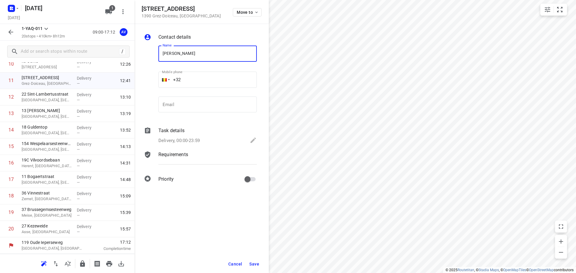
type input "[PERSON_NAME]"
drag, startPoint x: 208, startPoint y: 85, endPoint x: 210, endPoint y: 82, distance: 4.0
click at [208, 85] on input "+32" at bounding box center [207, 80] width 98 height 16
type input "[PHONE_NUMBER]"
click at [189, 137] on div "Delivery, 00:00-23:59" at bounding box center [207, 141] width 98 height 8
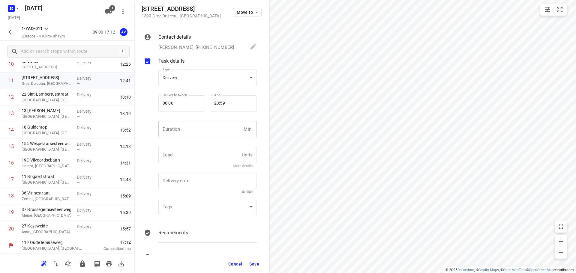
click at [192, 132] on input "number" at bounding box center [199, 129] width 83 height 16
type input "1"
click at [255, 263] on span "Save" at bounding box center [254, 264] width 10 height 5
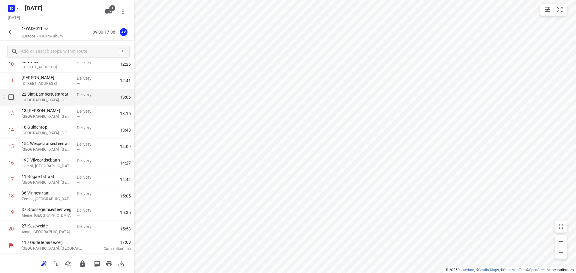
click at [58, 100] on p "[GEOGRAPHIC_DATA], [GEOGRAPHIC_DATA]" at bounding box center [47, 100] width 50 height 6
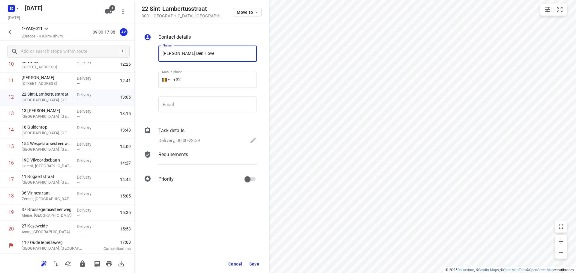
type input "[PERSON_NAME] Den Hove"
click at [207, 78] on input "+32" at bounding box center [207, 80] width 98 height 16
type input "[PHONE_NUMBER]"
click at [196, 140] on p "Delivery, 00:00-23:59" at bounding box center [178, 140] width 41 height 7
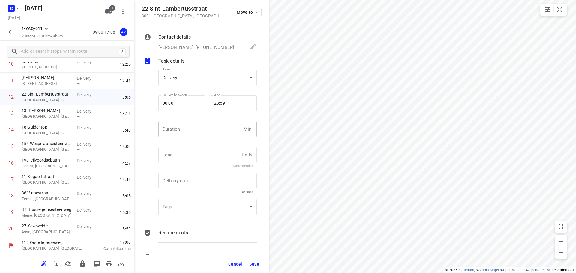
click at [202, 130] on input "number" at bounding box center [199, 129] width 83 height 16
type input "1"
click at [255, 263] on span "Save" at bounding box center [254, 264] width 10 height 5
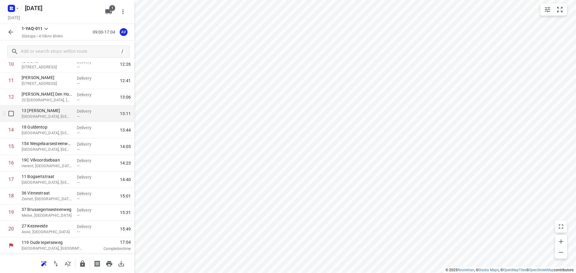
click at [62, 114] on p "[GEOGRAPHIC_DATA], [GEOGRAPHIC_DATA]" at bounding box center [47, 117] width 50 height 6
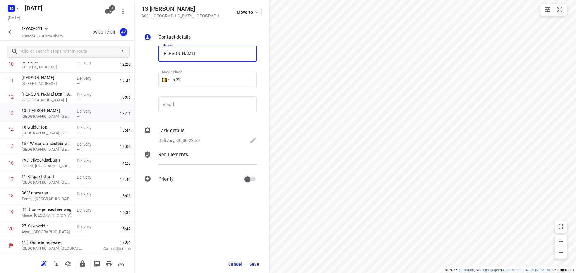
type input "[PERSON_NAME]"
click at [210, 78] on input "+32" at bounding box center [207, 80] width 98 height 16
type input "[PHONE_NUMBER]"
click at [192, 141] on p "Delivery, 00:00-23:59" at bounding box center [178, 140] width 41 height 7
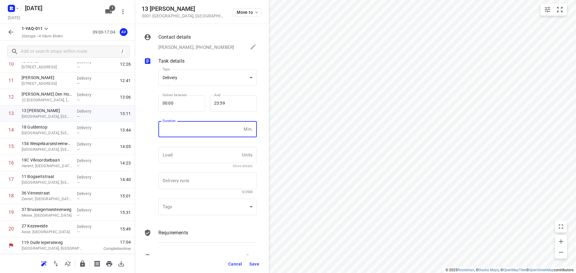
click at [197, 132] on input "number" at bounding box center [199, 129] width 83 height 16
type input "1"
click at [253, 264] on span "Save" at bounding box center [254, 264] width 10 height 5
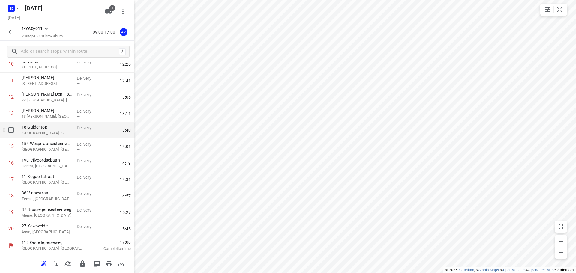
click at [58, 132] on p "[GEOGRAPHIC_DATA], [GEOGRAPHIC_DATA]" at bounding box center [47, 133] width 50 height 6
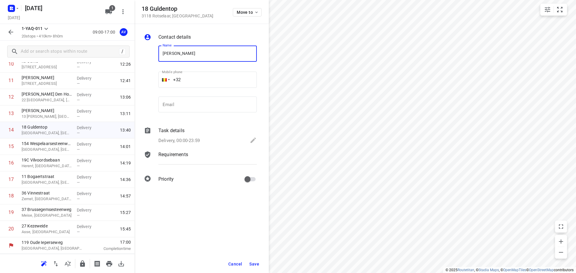
type input "[PERSON_NAME]"
drag, startPoint x: 223, startPoint y: 79, endPoint x: 219, endPoint y: 73, distance: 7.6
click at [223, 79] on input "+32" at bounding box center [207, 80] width 98 height 16
type input "[PHONE_NUMBER]"
click at [199, 140] on p "Delivery, 00:00-23:59" at bounding box center [178, 140] width 41 height 7
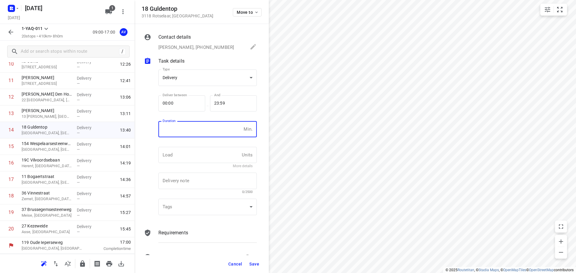
click at [204, 131] on input "number" at bounding box center [199, 129] width 83 height 16
type input "1"
click at [256, 264] on span "Save" at bounding box center [254, 264] width 10 height 5
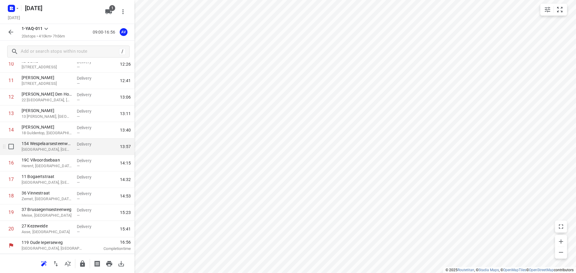
click at [51, 147] on p "[GEOGRAPHIC_DATA], [GEOGRAPHIC_DATA]" at bounding box center [47, 150] width 50 height 6
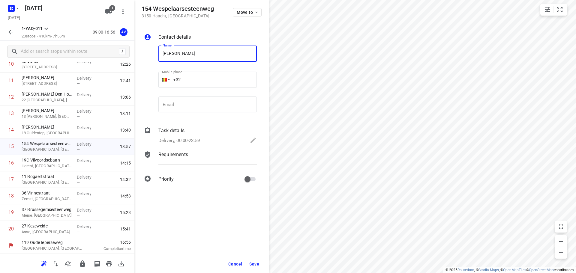
type input "[PERSON_NAME]"
click at [199, 77] on input "+32" at bounding box center [207, 80] width 98 height 16
type input "[PHONE_NUMBER]"
click at [191, 139] on p "Delivery, 00:00-23:59" at bounding box center [178, 140] width 41 height 7
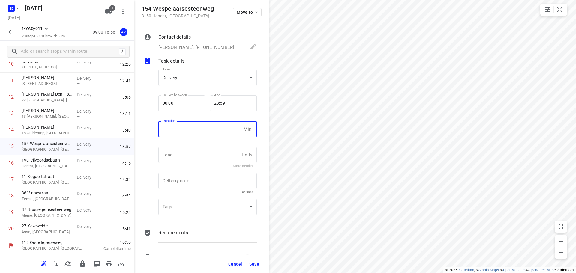
click at [195, 133] on input "number" at bounding box center [199, 129] width 83 height 16
type input "1"
click at [256, 263] on span "Save" at bounding box center [254, 264] width 10 height 5
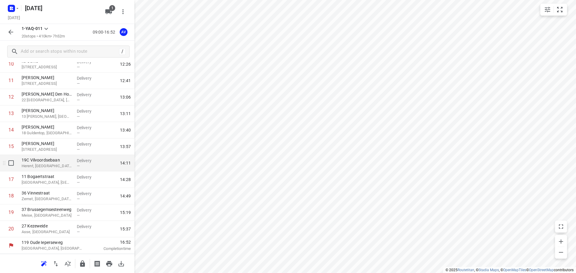
click at [65, 169] on p "Herent, [GEOGRAPHIC_DATA]" at bounding box center [47, 166] width 50 height 6
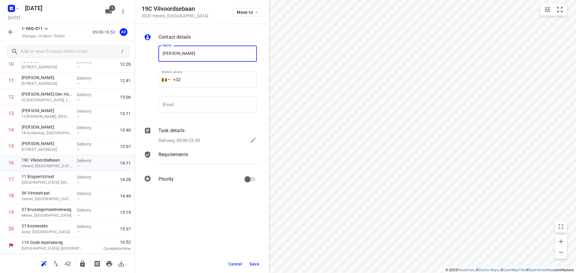
type input "[PERSON_NAME]"
click at [221, 82] on input "+32" at bounding box center [207, 80] width 98 height 16
type input "[PHONE_NUMBER]"
click at [196, 139] on p "Delivery, 00:00-23:59" at bounding box center [178, 140] width 41 height 7
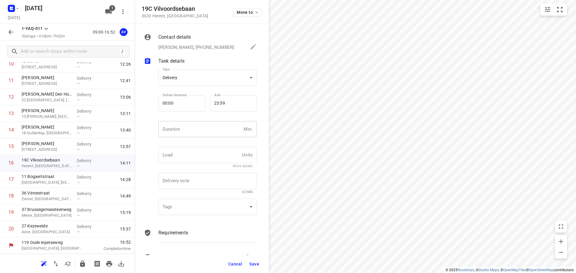
click at [200, 130] on input "number" at bounding box center [199, 129] width 83 height 16
type input "1"
click at [256, 263] on span "Save" at bounding box center [254, 264] width 10 height 5
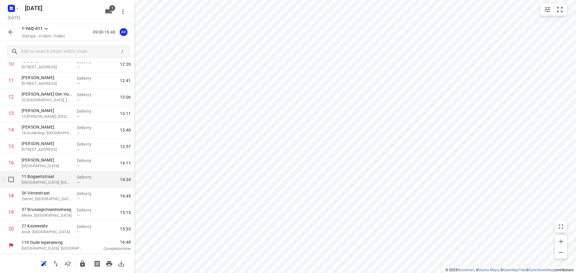
click at [57, 182] on p "[GEOGRAPHIC_DATA], [GEOGRAPHIC_DATA]" at bounding box center [47, 183] width 50 height 6
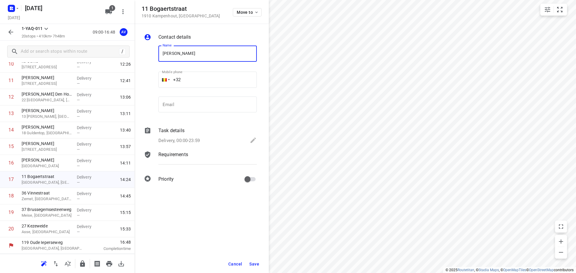
type input "[PERSON_NAME]"
click at [214, 81] on input "+32" at bounding box center [207, 80] width 98 height 16
type input "[PHONE_NUMBER]"
click at [196, 138] on p "Delivery, 00:00-23:59" at bounding box center [178, 140] width 41 height 7
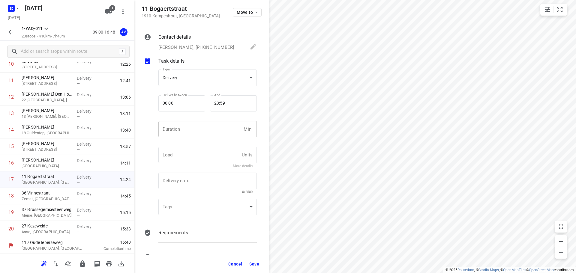
click at [200, 129] on input "number" at bounding box center [199, 129] width 83 height 16
type input "1"
click at [255, 262] on span "Save" at bounding box center [254, 264] width 10 height 5
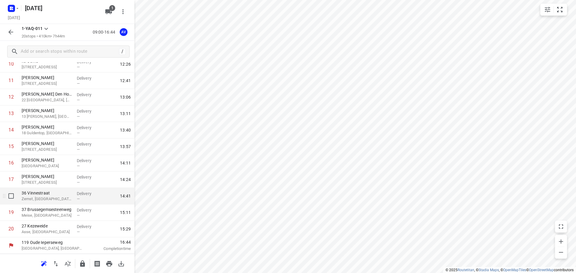
click at [56, 198] on p "Zemst, [GEOGRAPHIC_DATA]" at bounding box center [47, 199] width 50 height 6
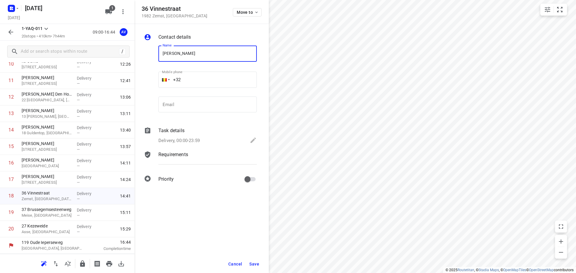
type input "[PERSON_NAME]"
drag, startPoint x: 200, startPoint y: 79, endPoint x: 203, endPoint y: 75, distance: 4.7
click at [200, 79] on input "+32" at bounding box center [207, 80] width 98 height 16
type input "[PHONE_NUMBER]"
click at [195, 141] on p "Delivery, 00:00-23:59" at bounding box center [178, 140] width 41 height 7
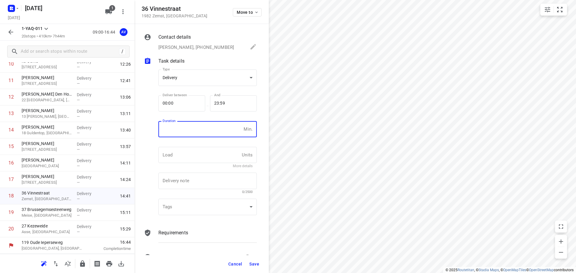
click at [197, 135] on input "number" at bounding box center [199, 129] width 83 height 16
type input "1"
click at [254, 265] on span "Save" at bounding box center [254, 264] width 10 height 5
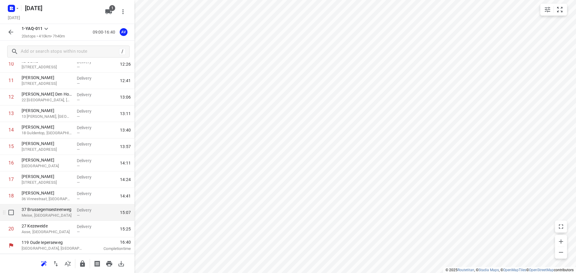
click at [63, 218] on p "Meise, [GEOGRAPHIC_DATA]" at bounding box center [47, 216] width 50 height 6
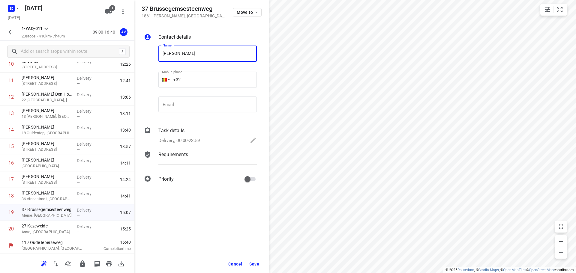
type input "[PERSON_NAME]"
click at [208, 80] on input "+32" at bounding box center [207, 80] width 98 height 16
type input "[PHONE_NUMBER]"
click at [187, 140] on p "Delivery, 00:00-23:59" at bounding box center [178, 140] width 41 height 7
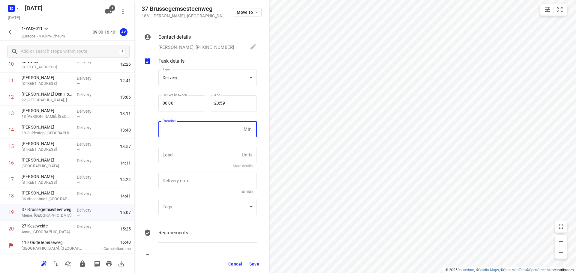
click at [193, 132] on input "number" at bounding box center [199, 129] width 83 height 16
type input "1"
click at [255, 263] on span "Save" at bounding box center [254, 264] width 10 height 5
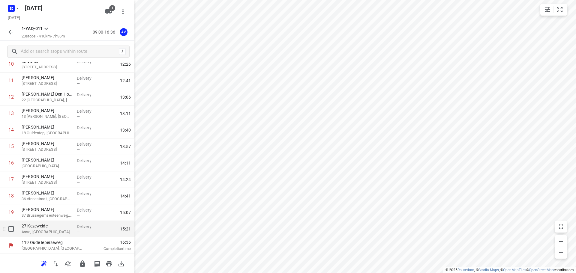
click at [53, 231] on p "Asse, [GEOGRAPHIC_DATA]" at bounding box center [47, 232] width 50 height 6
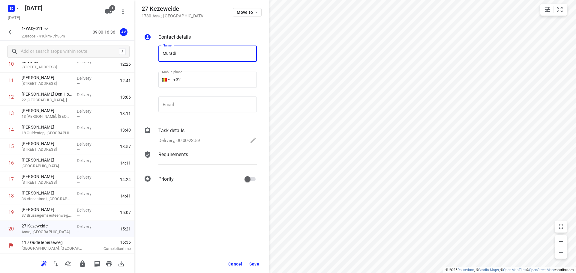
type input "[PERSON_NAME]"
click at [208, 80] on input "+32" at bounding box center [207, 80] width 98 height 16
type input "[PHONE_NUMBER]"
drag, startPoint x: 185, startPoint y: 139, endPoint x: 191, endPoint y: 136, distance: 6.6
click at [186, 139] on p "Delivery, 00:00-23:59" at bounding box center [178, 140] width 41 height 7
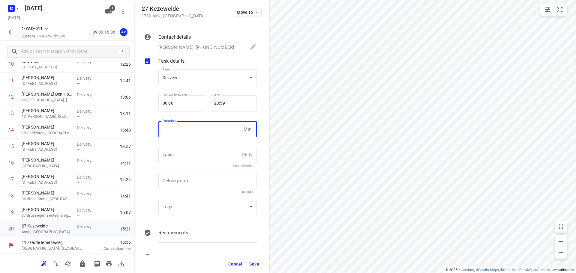
click at [202, 127] on input "number" at bounding box center [199, 129] width 83 height 16
type input "1"
click at [253, 265] on span "Save" at bounding box center [254, 264] width 10 height 5
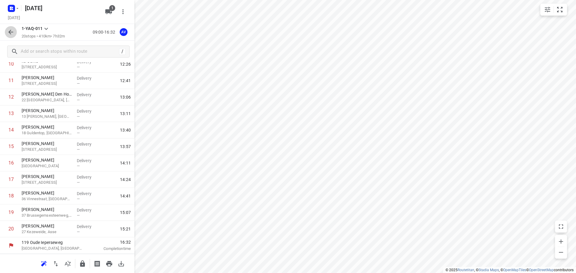
click at [8, 34] on icon "button" at bounding box center [10, 31] width 7 height 7
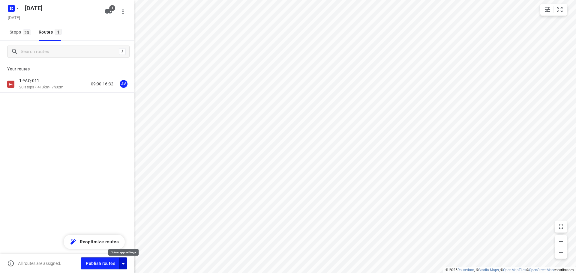
click at [124, 265] on icon "button" at bounding box center [123, 263] width 7 height 7
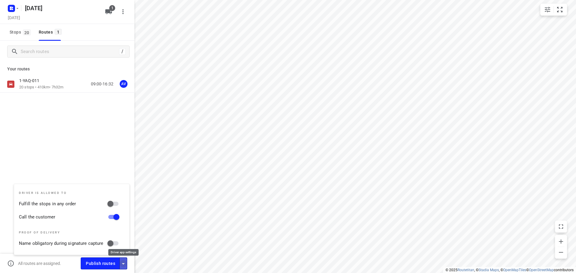
click at [124, 261] on icon "button" at bounding box center [123, 263] width 7 height 7
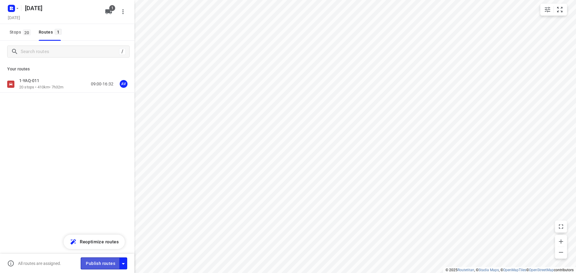
click at [106, 263] on span "Publish routes" at bounding box center [100, 263] width 29 height 7
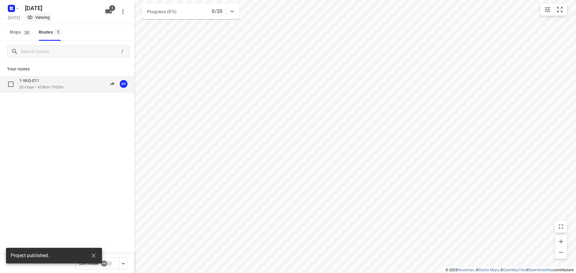
click at [63, 84] on div "1-YAQ-011 20 stops • 410km • 7h32m" at bounding box center [41, 84] width 44 height 12
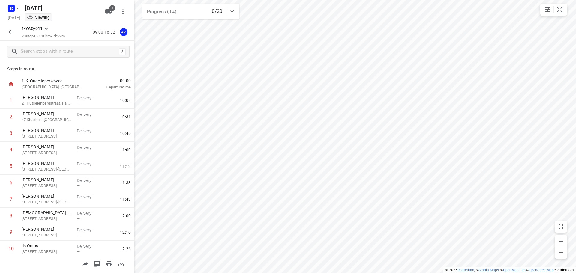
click at [10, 30] on icon "button" at bounding box center [10, 31] width 7 height 7
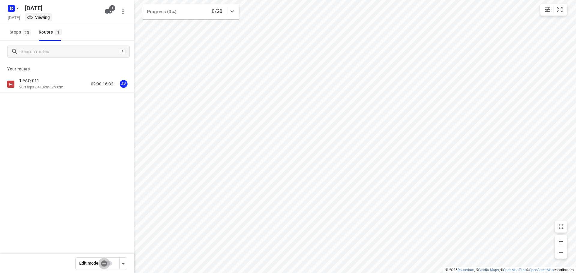
click at [109, 263] on input "checkbox" at bounding box center [104, 263] width 34 height 11
checkbox input "true"
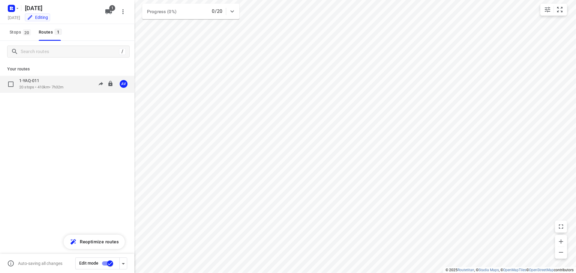
click at [67, 87] on div "1-YAQ-011 20 stops • 410km • 7h32m 09:00-16:32 AV" at bounding box center [76, 84] width 115 height 12
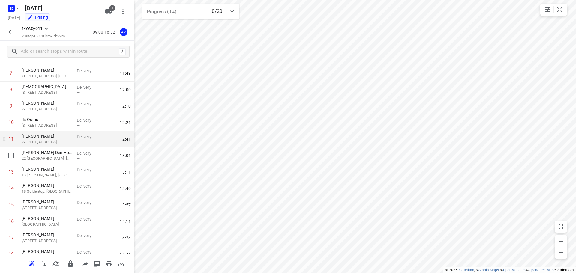
scroll to position [125, 0]
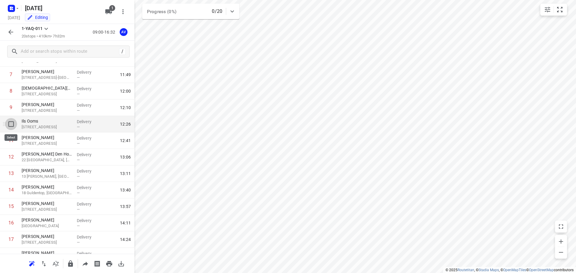
click at [10, 125] on input "checkbox" at bounding box center [11, 124] width 12 height 12
checkbox input "true"
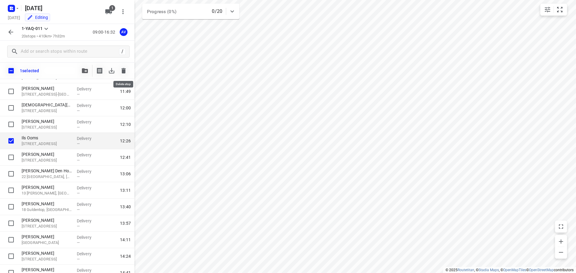
click at [123, 67] on icon "button" at bounding box center [123, 70] width 7 height 7
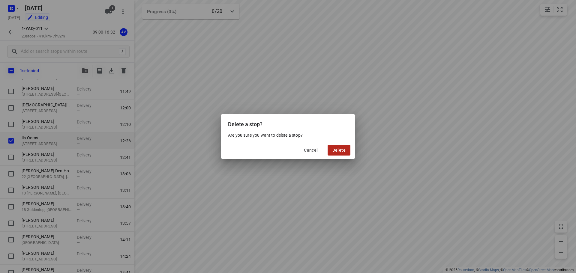
drag, startPoint x: 344, startPoint y: 150, endPoint x: 336, endPoint y: 153, distance: 8.4
click at [344, 150] on span "Delete" at bounding box center [338, 150] width 13 height 5
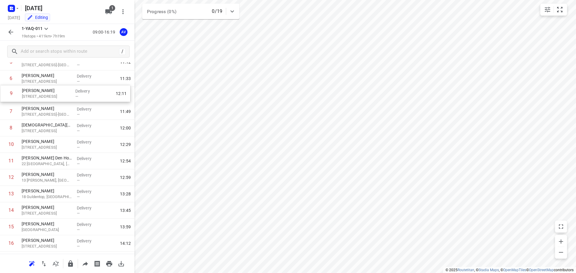
scroll to position [92, 0]
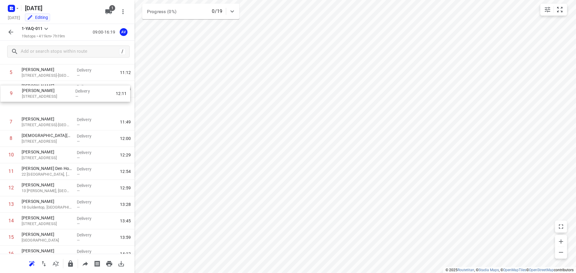
drag, startPoint x: 3, startPoint y: 109, endPoint x: 3, endPoint y: 93, distance: 15.9
click at [3, 93] on div "1 [PERSON_NAME] 21 Hutselenbergstraat, Pajottegem Delivery — 10:08 2 [PERSON_NA…" at bounding box center [67, 155] width 134 height 313
click at [6, 108] on input "checkbox" at bounding box center [11, 108] width 12 height 12
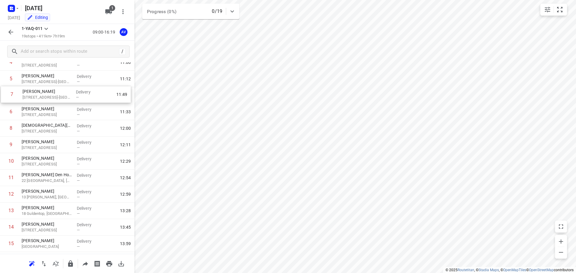
drag, startPoint x: 1, startPoint y: 103, endPoint x: 2, endPoint y: 93, distance: 9.9
click at [2, 93] on div "1 [PERSON_NAME] 21 Hutselenbergstraat, Pajottegem Delivery — 10:08 2 [PERSON_NA…" at bounding box center [67, 161] width 134 height 313
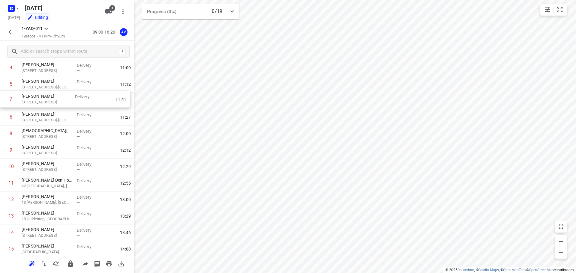
drag, startPoint x: 2, startPoint y: 115, endPoint x: 2, endPoint y: 98, distance: 17.4
click at [2, 98] on div "1 [PERSON_NAME] 21 Hutselenbergstraat, Pajottegem Delivery — 10:08 2 [PERSON_NA…" at bounding box center [67, 166] width 134 height 313
drag, startPoint x: 3, startPoint y: 108, endPoint x: 4, endPoint y: 100, distance: 7.8
click at [4, 100] on div "1 [PERSON_NAME] 21 Hutselenbergstraat, Pajottegem Delivery — 10:08 2 [PERSON_NA…" at bounding box center [67, 182] width 134 height 313
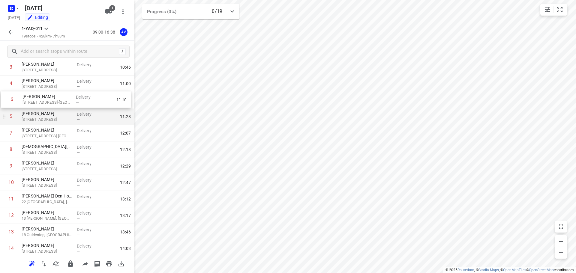
scroll to position [66, 0]
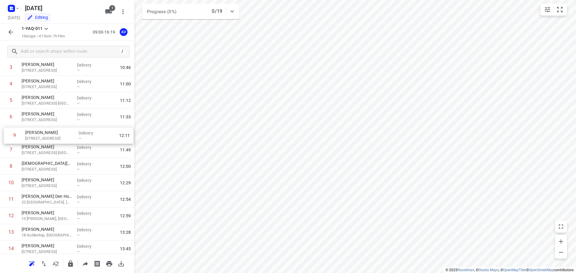
drag, startPoint x: 3, startPoint y: 167, endPoint x: 7, endPoint y: 134, distance: 33.2
click at [7, 134] on div "1 [PERSON_NAME] 21 Hutselenbergstraat, Pajottegem Delivery — 10:08 2 [PERSON_NA…" at bounding box center [67, 182] width 134 height 313
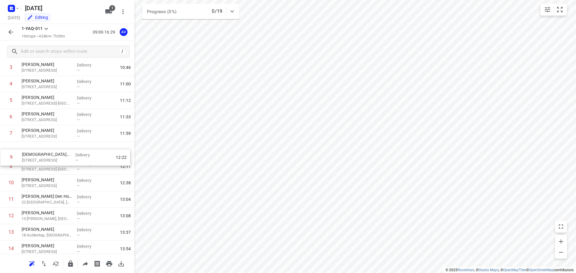
drag, startPoint x: 1, startPoint y: 167, endPoint x: 2, endPoint y: 154, distance: 13.5
click at [2, 154] on div "1 [PERSON_NAME] 21 Hutselenbergstraat, Pajottegem Delivery — 10:08 2 [PERSON_NA…" at bounding box center [67, 182] width 134 height 313
click at [10, 36] on button "button" at bounding box center [11, 32] width 12 height 12
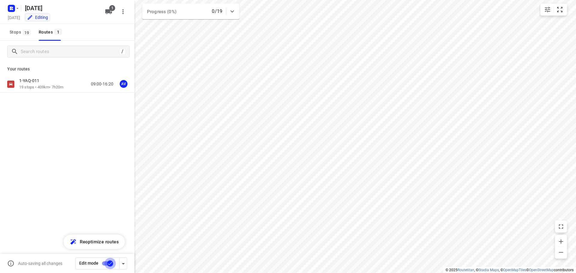
click at [106, 263] on input "checkbox" at bounding box center [110, 263] width 34 height 11
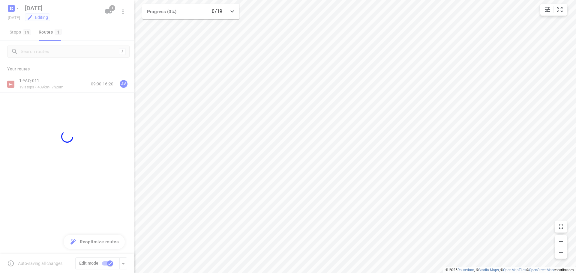
checkbox input "false"
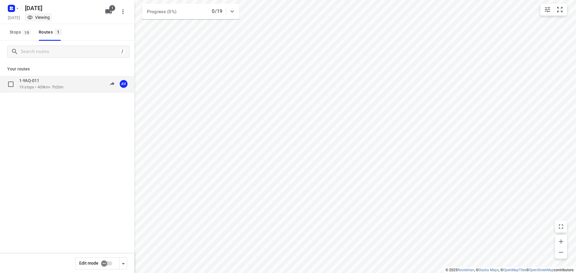
click at [68, 84] on div "1-YAQ-011 19 stops • 409km • 7h20m 09:00-16:20 AV" at bounding box center [76, 84] width 115 height 12
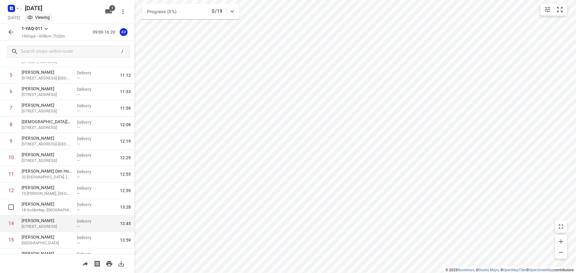
scroll to position [120, 0]
